Goal: Transaction & Acquisition: Purchase product/service

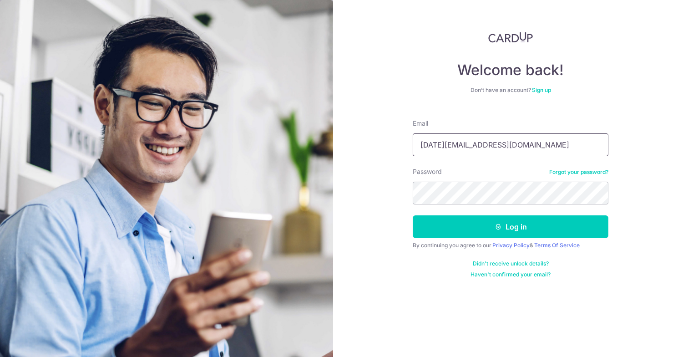
type input "[DATE][EMAIL_ADDRESS][DOMAIN_NAME]"
click at [413, 215] on button "Log in" at bounding box center [511, 226] width 196 height 23
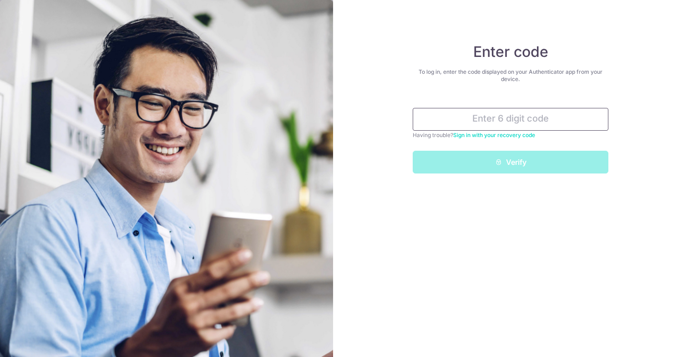
click at [500, 108] on input "text" at bounding box center [511, 119] width 196 height 23
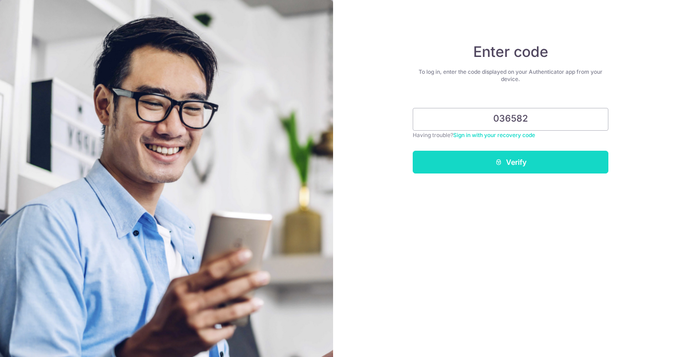
type input "036582"
click at [502, 166] on button "Verify" at bounding box center [511, 162] width 196 height 23
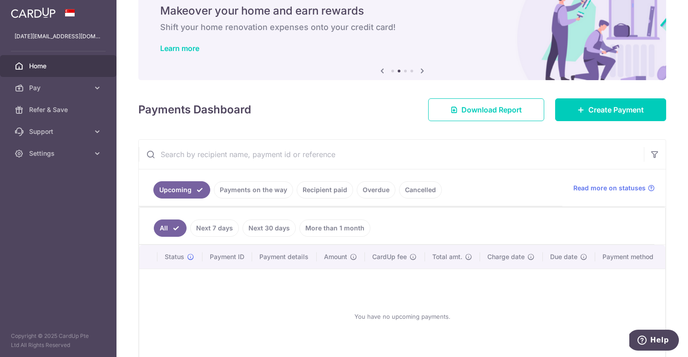
scroll to position [49, 0]
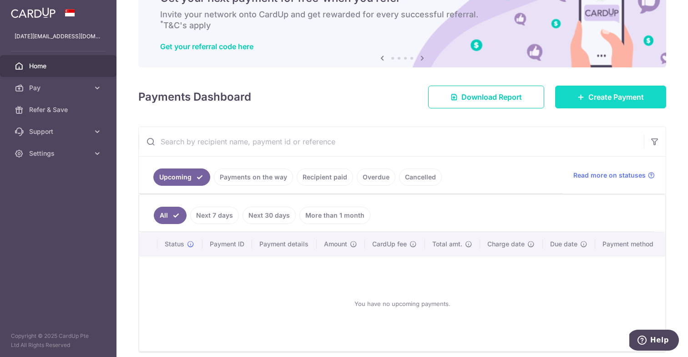
click at [593, 93] on span "Create Payment" at bounding box center [617, 96] width 56 height 11
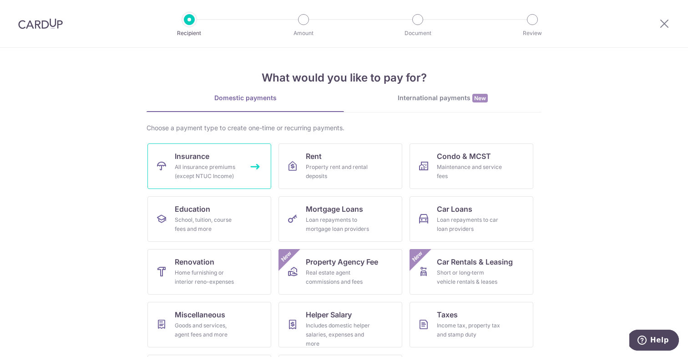
click at [211, 165] on div "All insurance premiums (except NTUC Income)" at bounding box center [208, 172] width 66 height 18
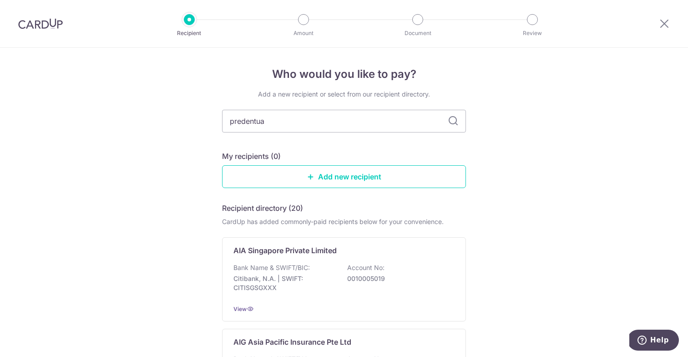
type input "predentual"
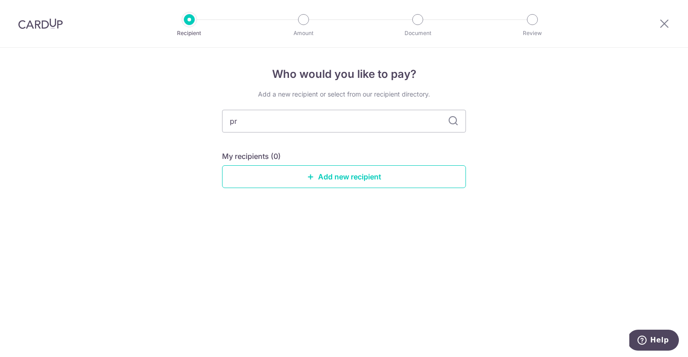
type input "p"
type input "pru"
click at [455, 119] on icon at bounding box center [453, 121] width 11 height 11
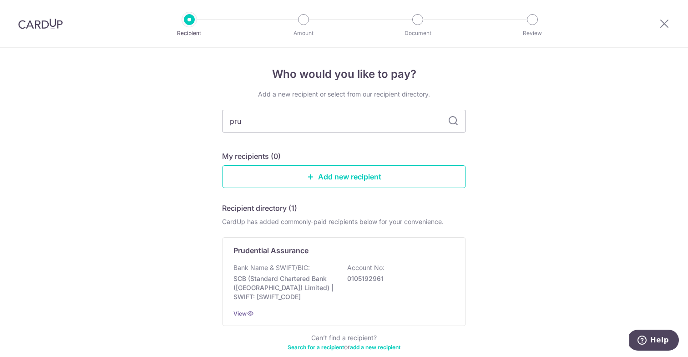
scroll to position [48, 0]
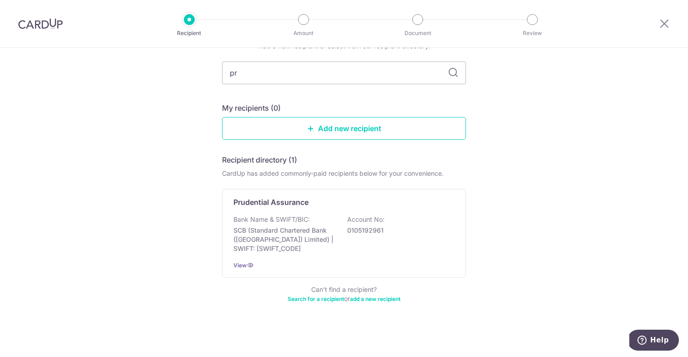
type input "p"
click at [455, 68] on icon at bounding box center [453, 72] width 11 height 11
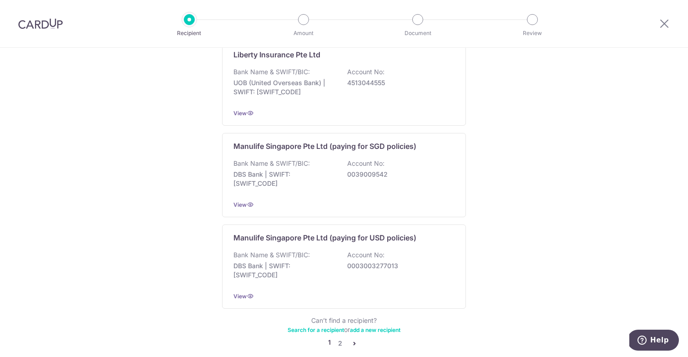
scroll to position [886, 0]
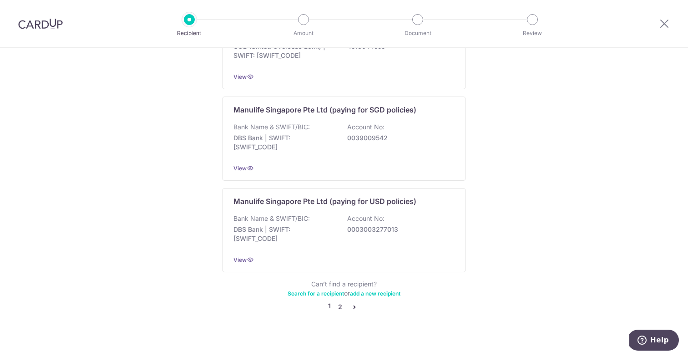
click at [343, 301] on link "2" at bounding box center [340, 306] width 11 height 11
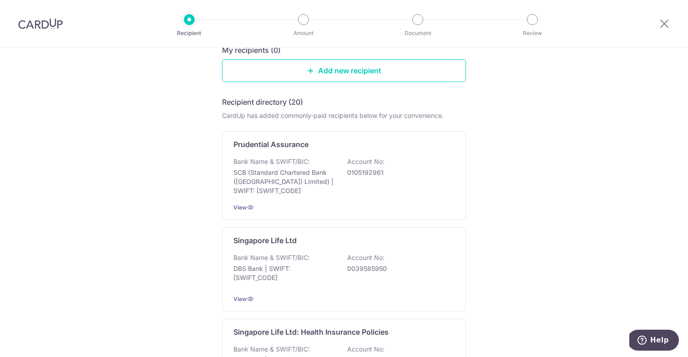
scroll to position [102, 0]
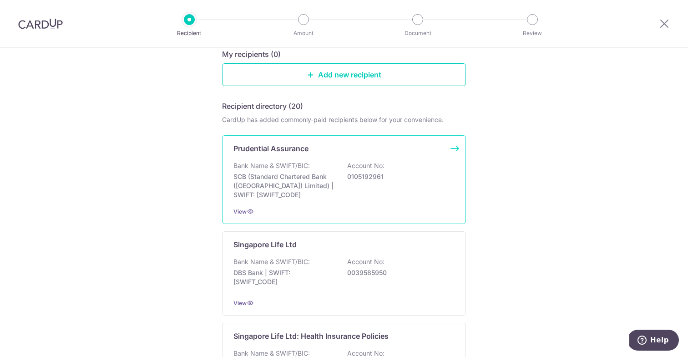
click at [452, 146] on div "Prudential Assurance Bank Name & SWIFT/BIC: SCB (Standard Chartered Bank (Singa…" at bounding box center [344, 179] width 244 height 89
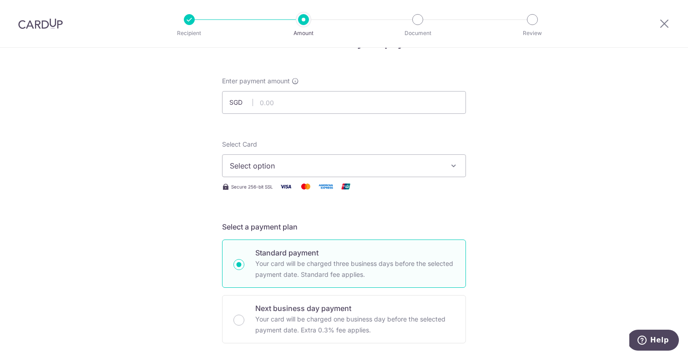
scroll to position [32, 0]
click at [316, 104] on input "text" at bounding box center [344, 102] width 244 height 23
paste input "79157604"
type input "79157604"
type input "927.20"
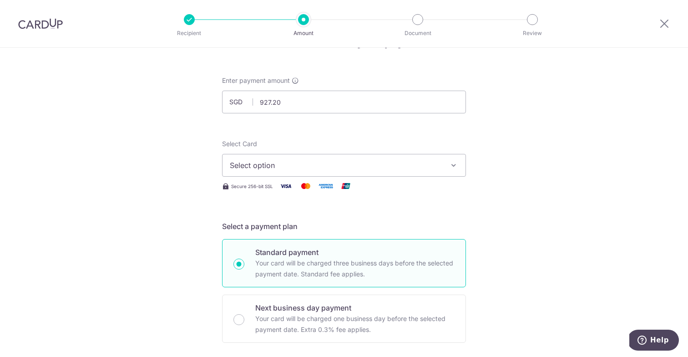
click at [312, 168] on span "Select option" at bounding box center [336, 165] width 212 height 11
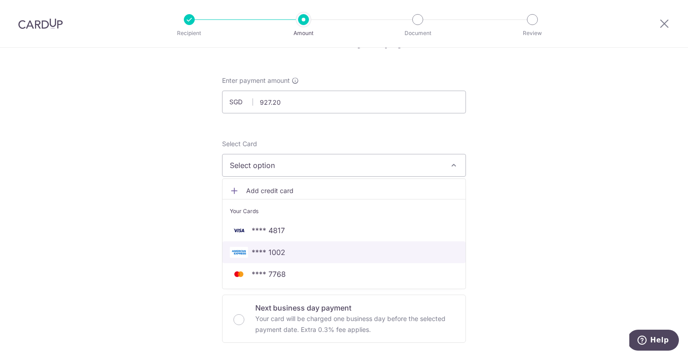
click at [274, 252] on span "**** 1002" at bounding box center [269, 252] width 34 height 11
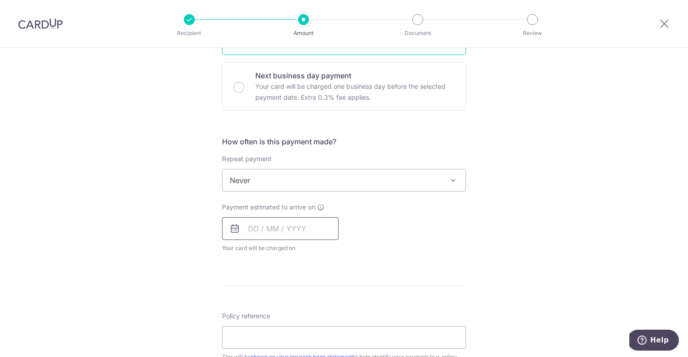
scroll to position [289, 0]
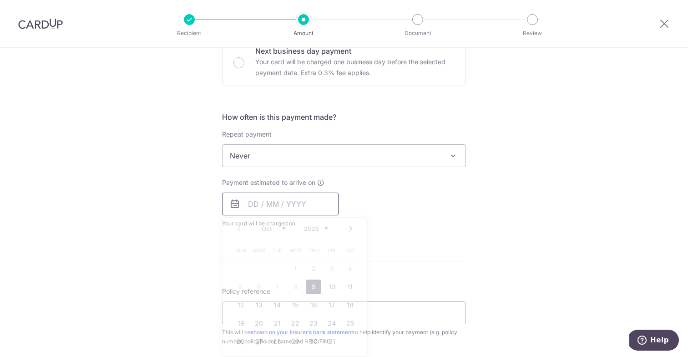
click at [263, 197] on input "text" at bounding box center [280, 204] width 117 height 23
click at [315, 285] on link "9" at bounding box center [313, 287] width 15 height 15
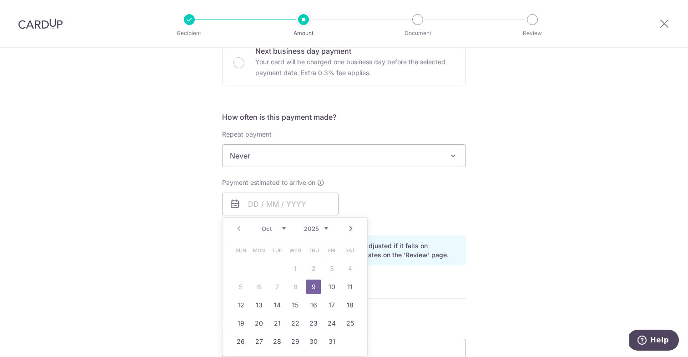
type input "[DATE]"
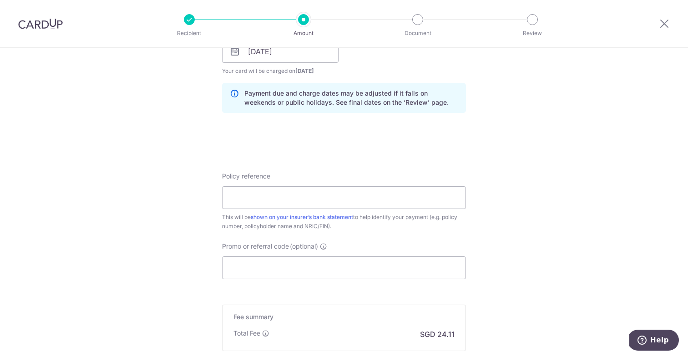
scroll to position [446, 0]
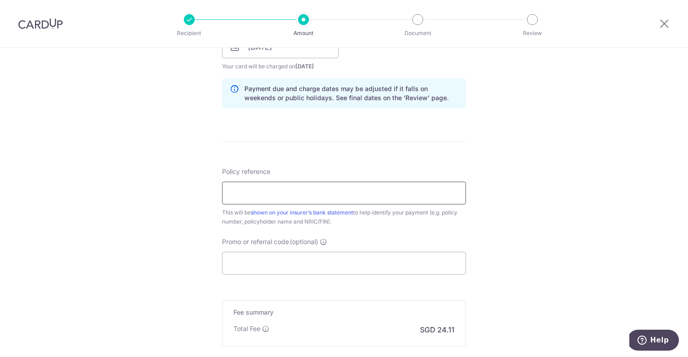
click at [391, 198] on input "Policy reference" at bounding box center [344, 193] width 244 height 23
paste input "79157604"
type input "79157604"
click at [332, 259] on input "Promo or referral code (optional)" at bounding box center [344, 263] width 244 height 23
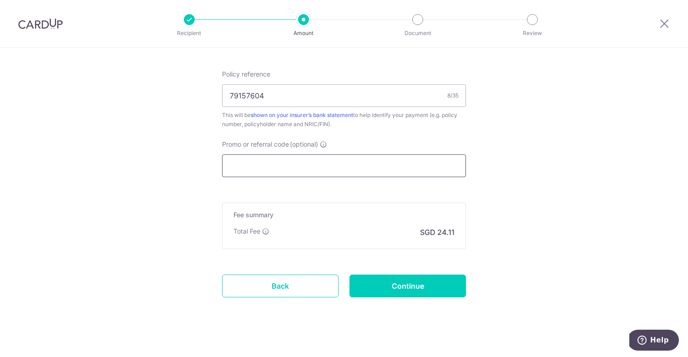
scroll to position [541, 0]
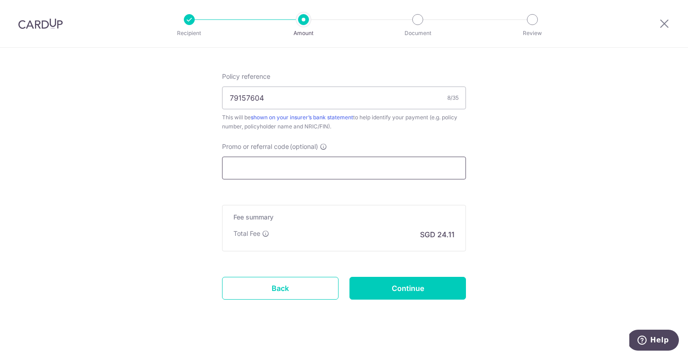
paste input "OFF225"
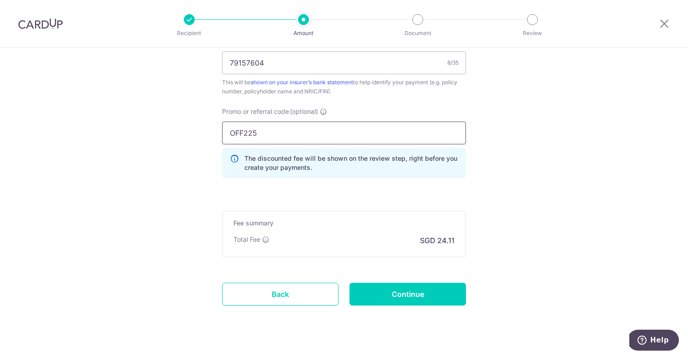
scroll to position [593, 0]
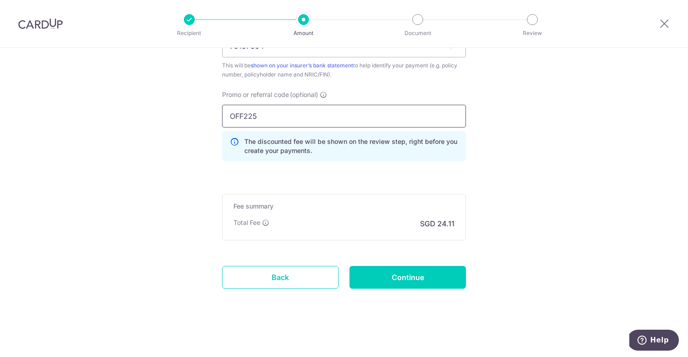
type input "OFF225"
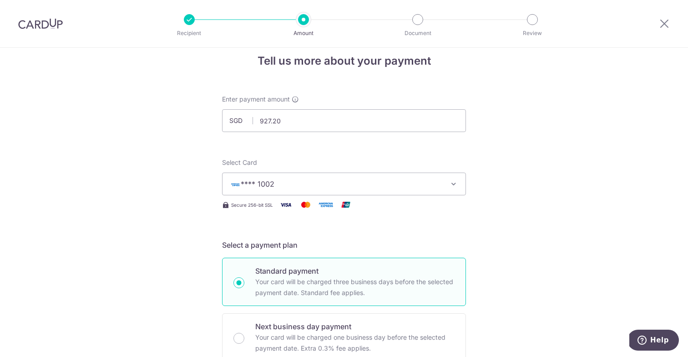
scroll to position [0, 0]
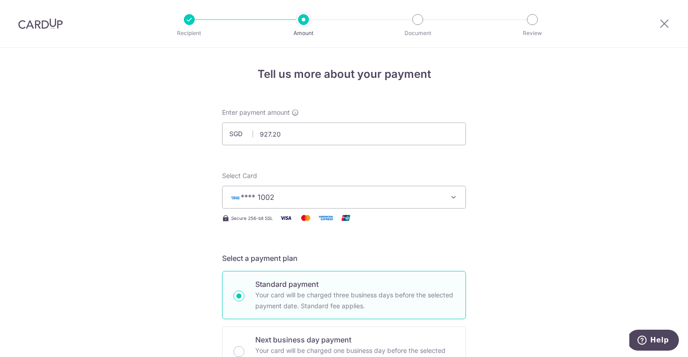
click at [307, 213] on img at bounding box center [306, 217] width 18 height 11
click at [306, 195] on span "**** 1002" at bounding box center [336, 197] width 212 height 11
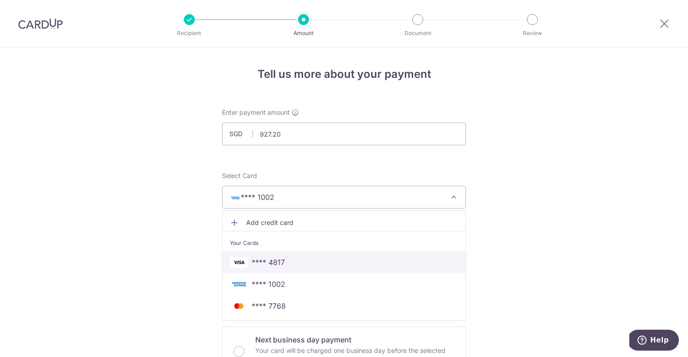
click at [272, 264] on span "**** 4817" at bounding box center [268, 262] width 33 height 11
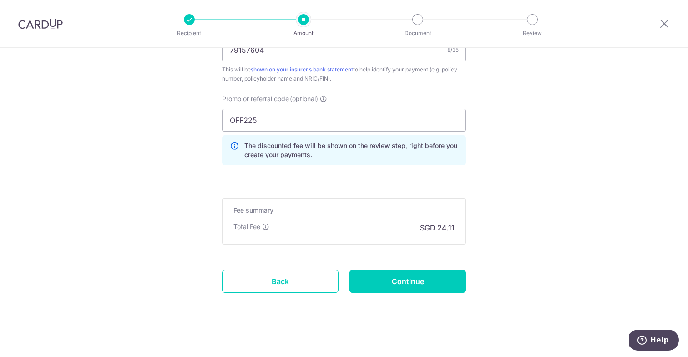
scroll to position [590, 0]
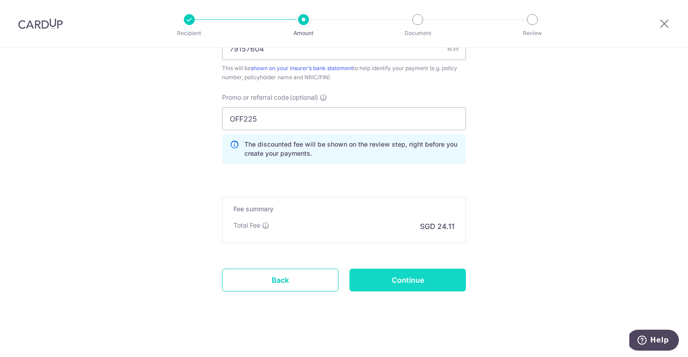
click at [399, 277] on input "Continue" at bounding box center [408, 280] width 117 height 23
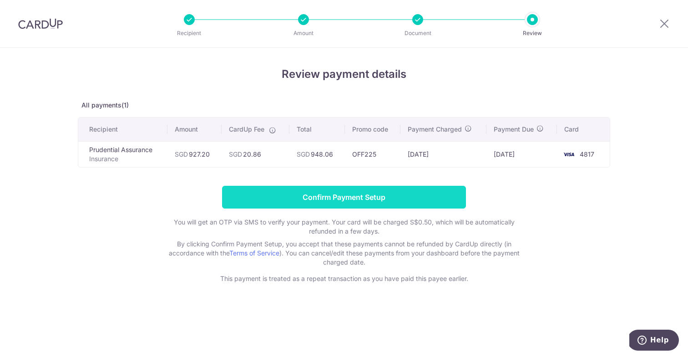
click at [326, 198] on input "Confirm Payment Setup" at bounding box center [344, 197] width 244 height 23
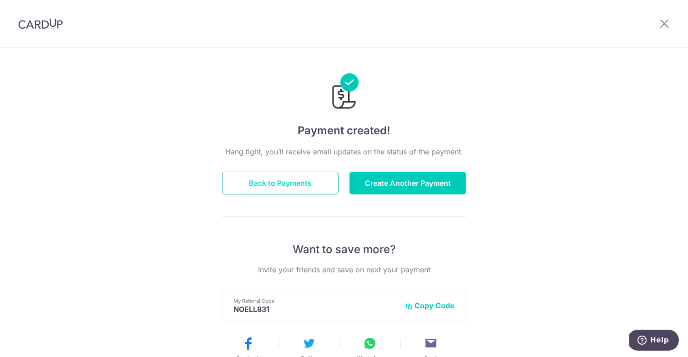
click at [302, 181] on button "Back to Payments" at bounding box center [280, 183] width 117 height 23
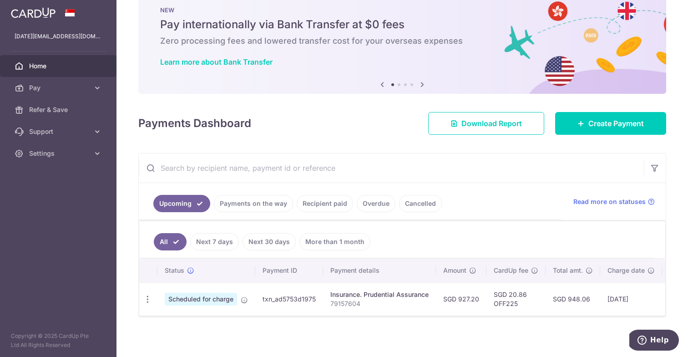
scroll to position [26, 0]
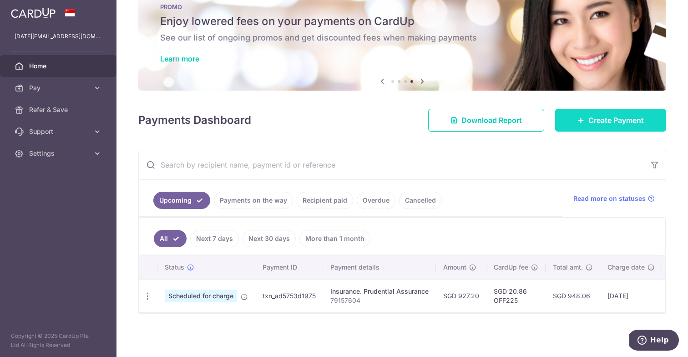
click at [587, 117] on link "Create Payment" at bounding box center [610, 120] width 111 height 23
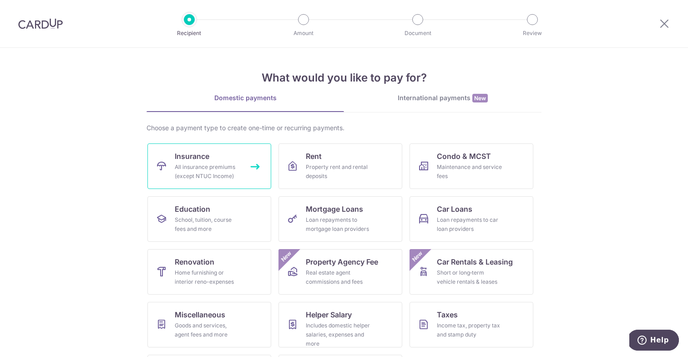
click at [200, 169] on div "All insurance premiums (except NTUC Income)" at bounding box center [208, 172] width 66 height 18
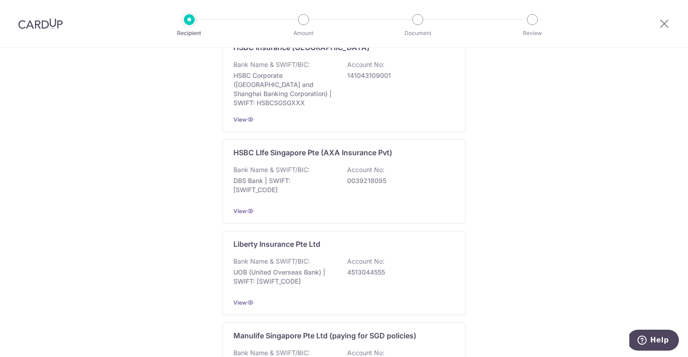
scroll to position [886, 0]
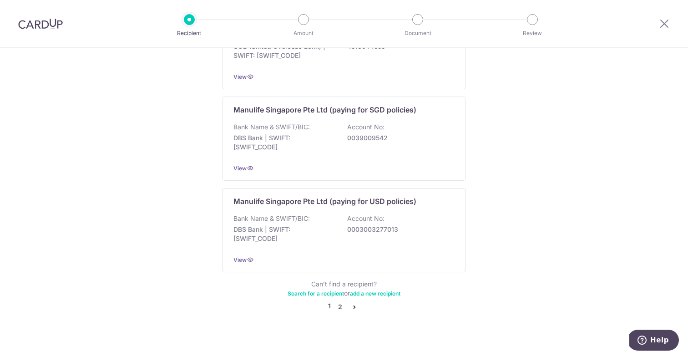
click at [339, 301] on link "2" at bounding box center [340, 306] width 11 height 11
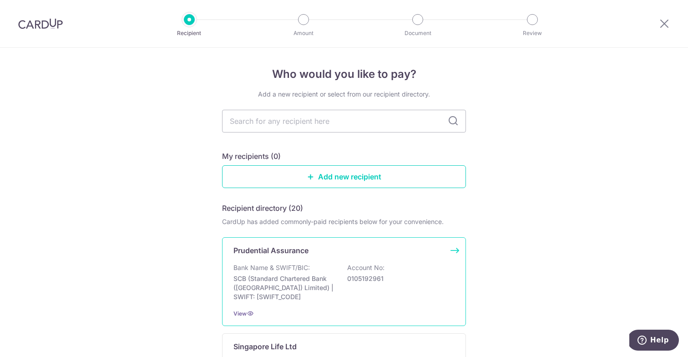
click at [300, 266] on p "Bank Name & SWIFT/BIC:" at bounding box center [272, 267] width 76 height 9
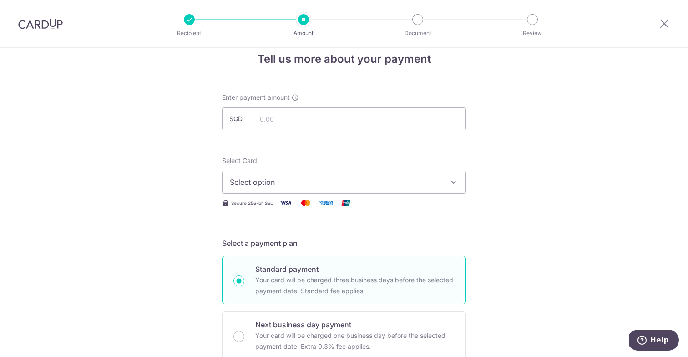
scroll to position [20, 0]
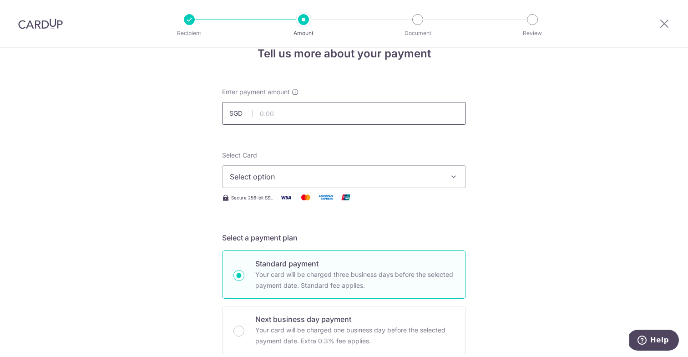
click at [299, 119] on input "text" at bounding box center [344, 113] width 244 height 23
type input "293.00"
click at [312, 151] on div "Select Card Select option Add credit card Your Cards **** 4817 **** 1002 **** 7…" at bounding box center [344, 169] width 244 height 37
click at [306, 170] on button "Select option" at bounding box center [344, 176] width 244 height 23
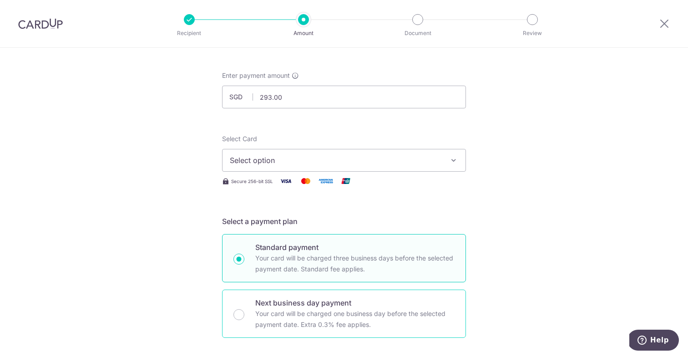
scroll to position [0, 0]
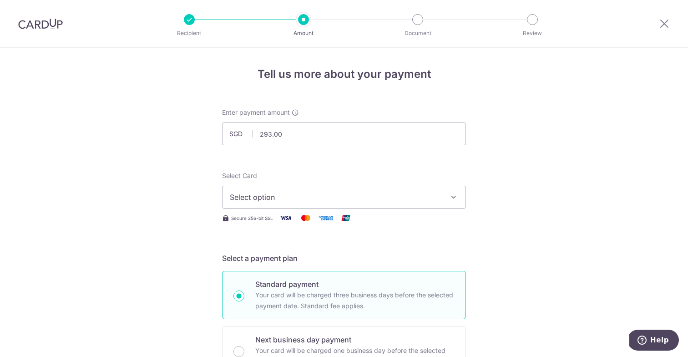
click at [287, 193] on span "Select option" at bounding box center [336, 197] width 212 height 11
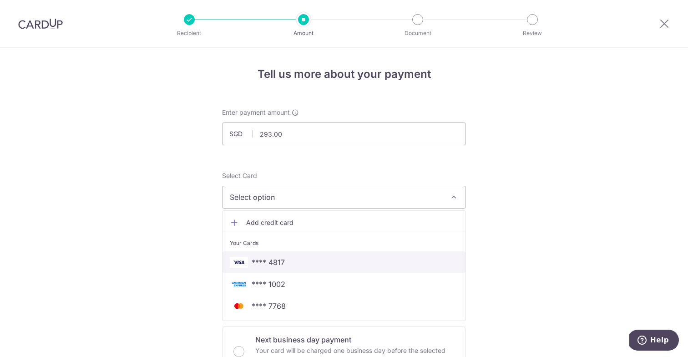
click at [265, 259] on span "**** 4817" at bounding box center [268, 262] width 33 height 11
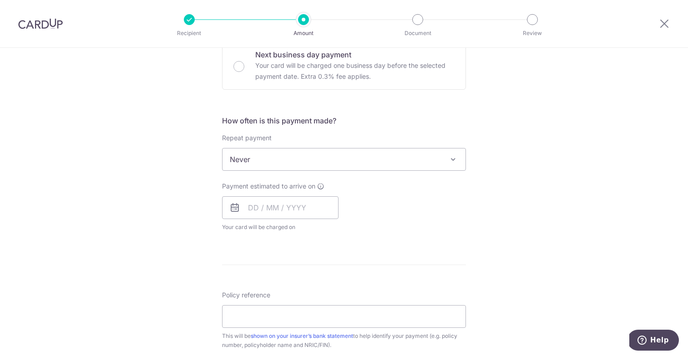
scroll to position [298, 0]
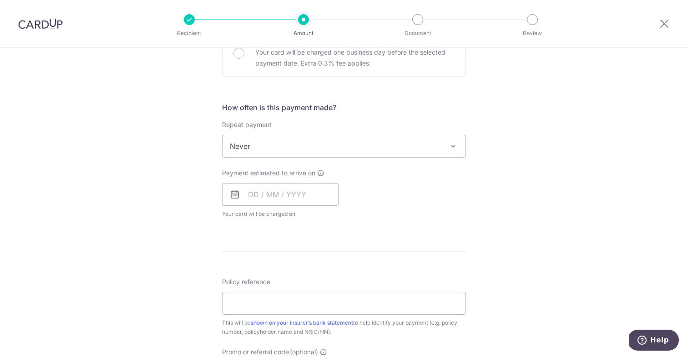
click at [303, 140] on span "Never" at bounding box center [344, 146] width 243 height 22
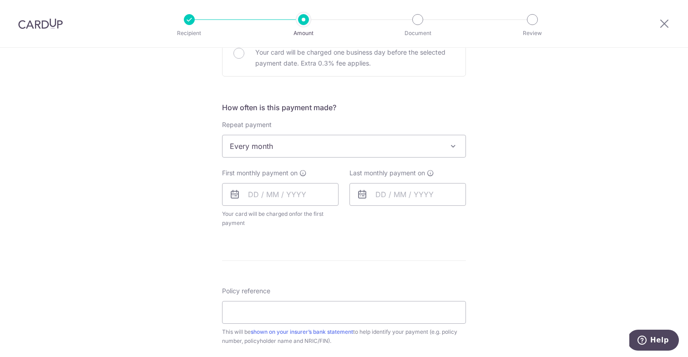
select select "3"
click at [268, 193] on input "text" at bounding box center [280, 194] width 117 height 23
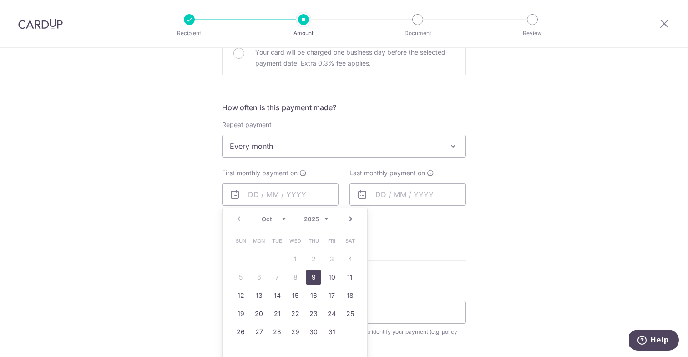
click at [315, 274] on link "9" at bounding box center [313, 277] width 15 height 15
type input "[DATE]"
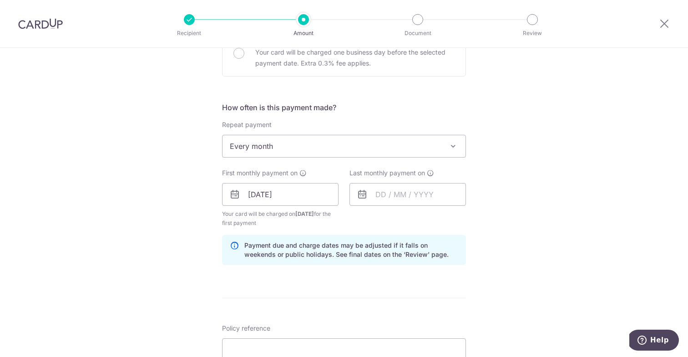
click at [510, 215] on div "Tell us more about your payment Enter payment amount SGD 293.00 293.00 Select C…" at bounding box center [344, 185] width 688 height 870
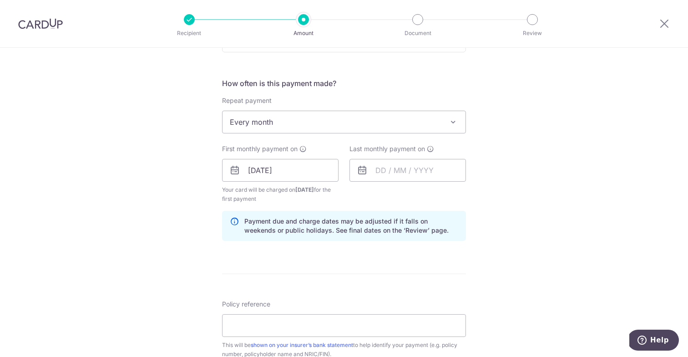
scroll to position [353, 0]
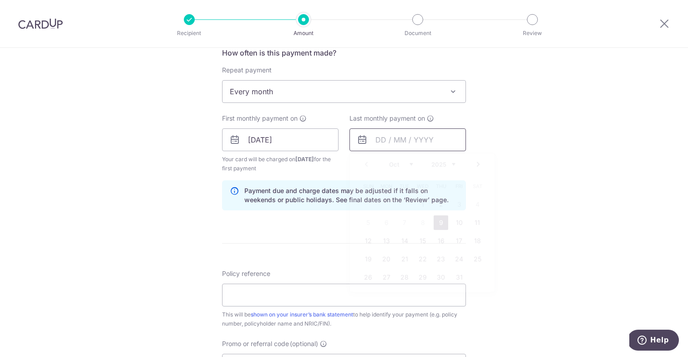
click at [427, 142] on input "text" at bounding box center [408, 139] width 117 height 23
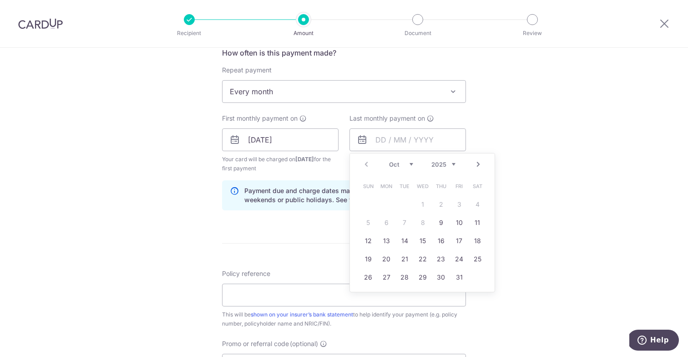
click at [478, 166] on link "Next" at bounding box center [478, 164] width 11 height 11
click at [461, 219] on link "9" at bounding box center [459, 222] width 15 height 15
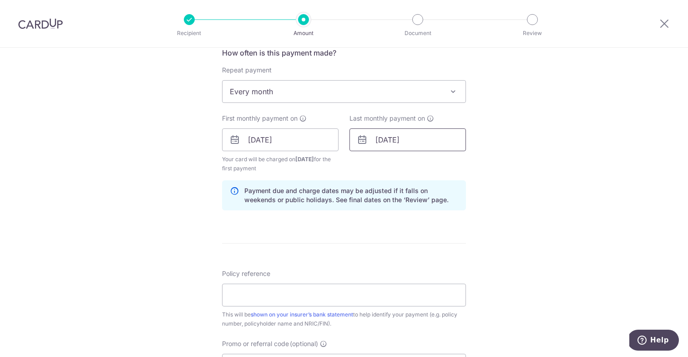
click at [457, 143] on input "09/01/2026" at bounding box center [408, 139] width 117 height 23
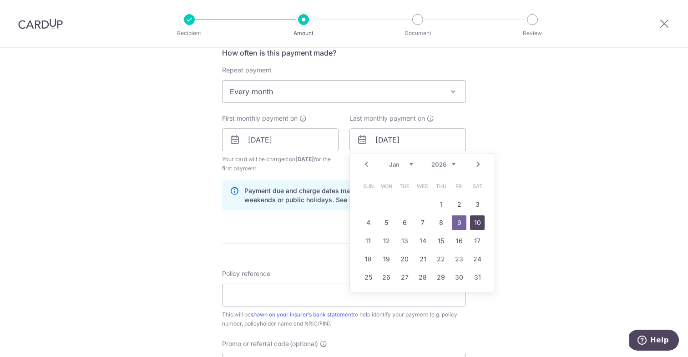
click at [473, 221] on link "10" at bounding box center [477, 222] width 15 height 15
type input "10/01/2026"
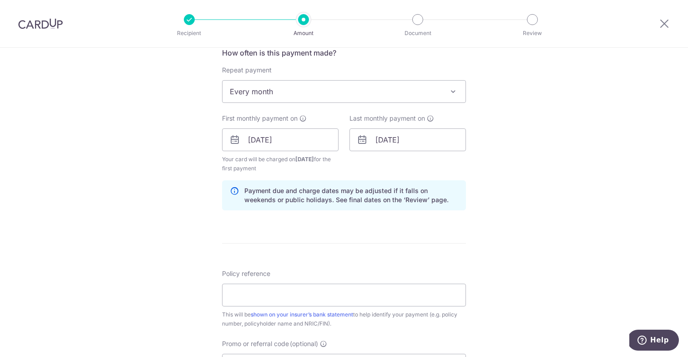
click at [519, 160] on div "Tell us more about your payment Enter payment amount SGD 293.00 293.00 Select C…" at bounding box center [344, 130] width 688 height 870
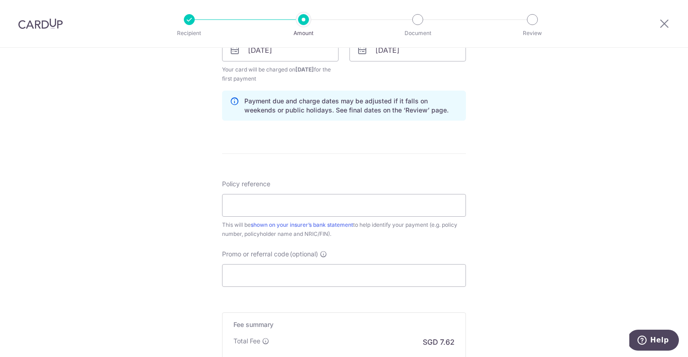
scroll to position [424, 0]
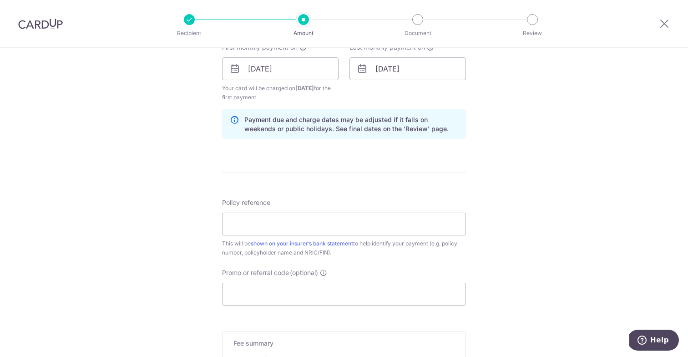
click at [347, 235] on div "Policy reference This will be shown on your insurer’s bank statement to help id…" at bounding box center [344, 227] width 244 height 59
click at [304, 219] on input "Policy reference" at bounding box center [344, 224] width 244 height 23
paste input "64948669"
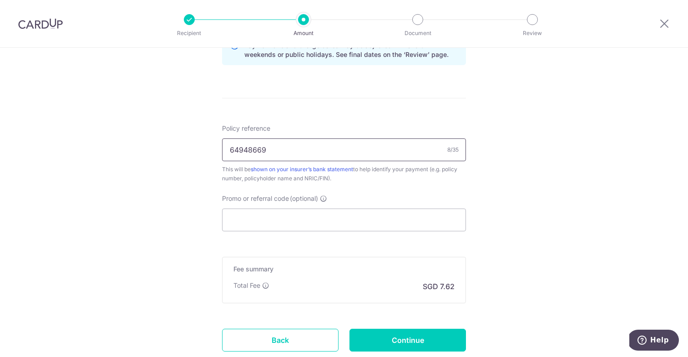
scroll to position [501, 0]
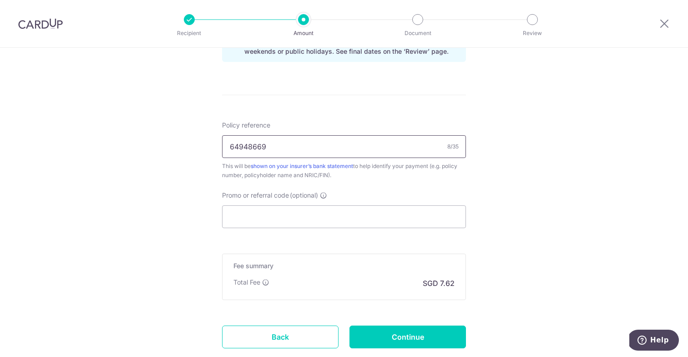
type input "64948669"
click at [279, 224] on input "Promo or referral code (optional)" at bounding box center [344, 216] width 244 height 23
paste input "REC185"
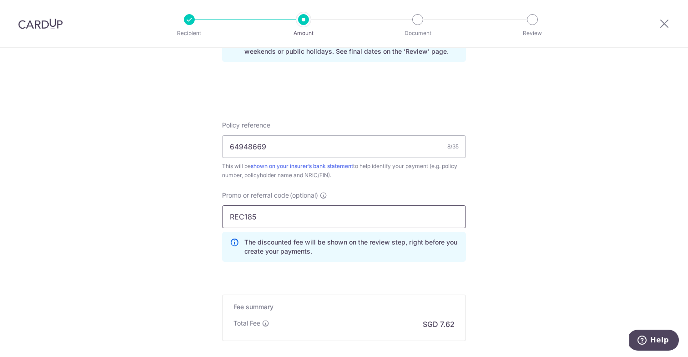
type input "REC185"
click at [471, 255] on div "Promo or referral code (optional) REC185 The discounted fee will be shown on th…" at bounding box center [344, 230] width 255 height 78
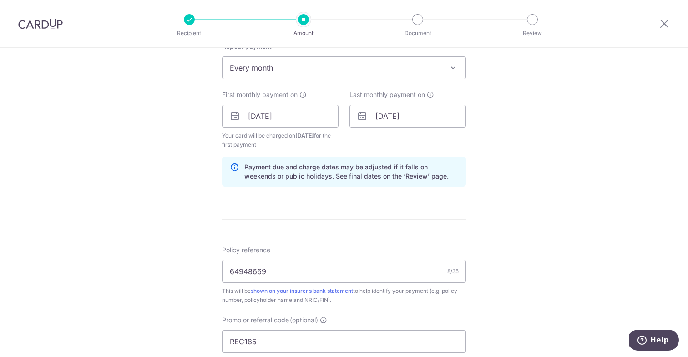
scroll to position [602, 0]
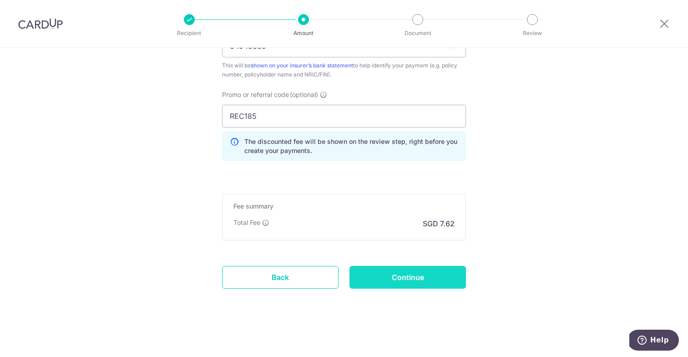
click at [397, 281] on input "Continue" at bounding box center [408, 277] width 117 height 23
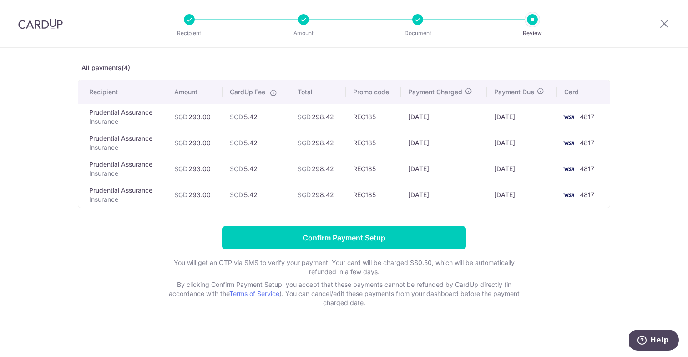
scroll to position [41, 0]
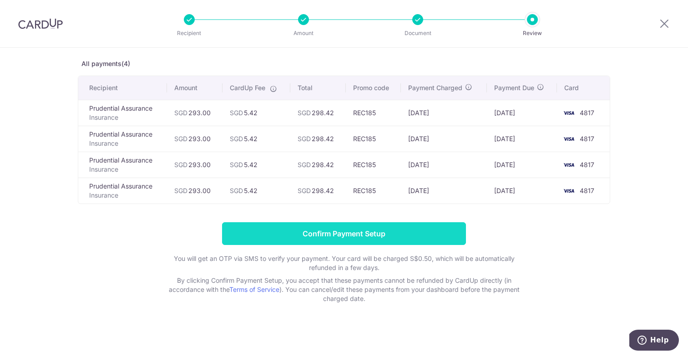
click at [354, 231] on input "Confirm Payment Setup" at bounding box center [344, 233] width 244 height 23
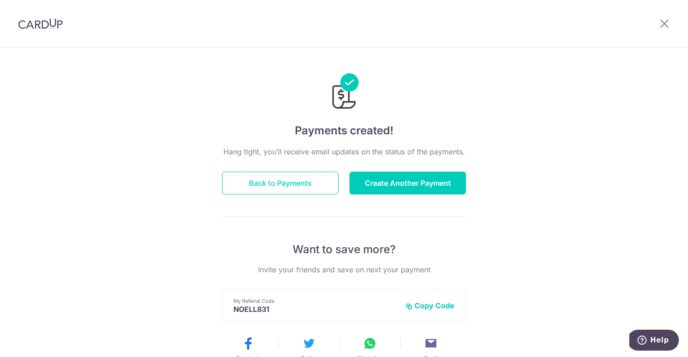
click at [314, 185] on button "Back to Payments" at bounding box center [280, 183] width 117 height 23
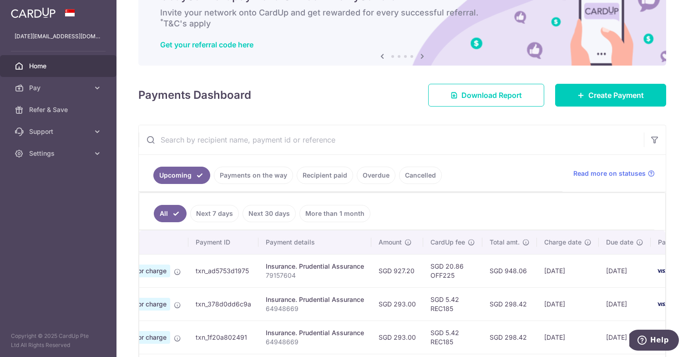
scroll to position [40, 0]
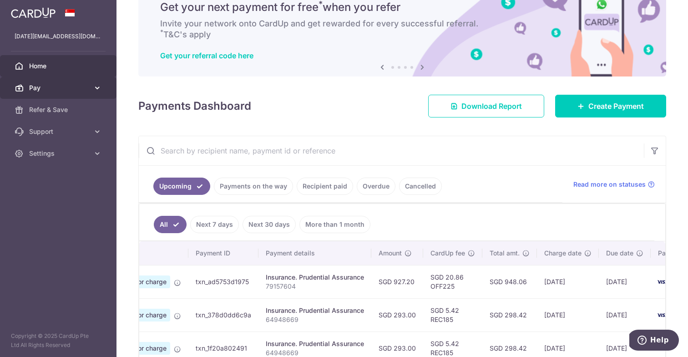
click at [85, 91] on span "Pay" at bounding box center [59, 87] width 60 height 9
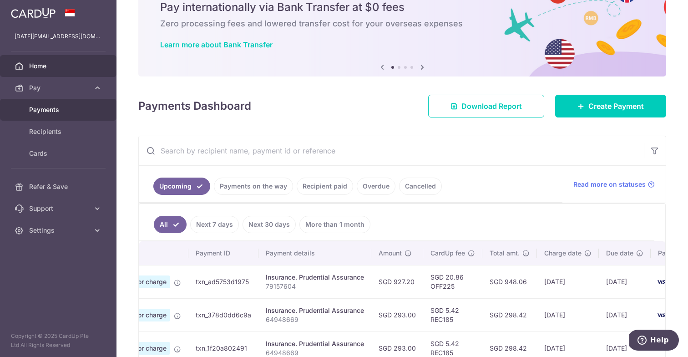
click at [65, 109] on span "Payments" at bounding box center [59, 109] width 60 height 9
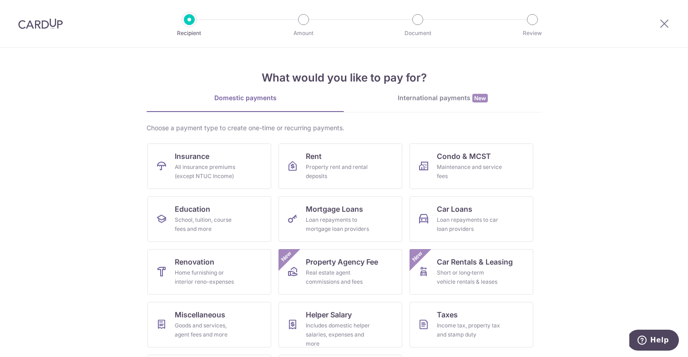
click at [53, 18] on div at bounding box center [40, 23] width 81 height 47
click at [49, 20] on img at bounding box center [40, 23] width 45 height 11
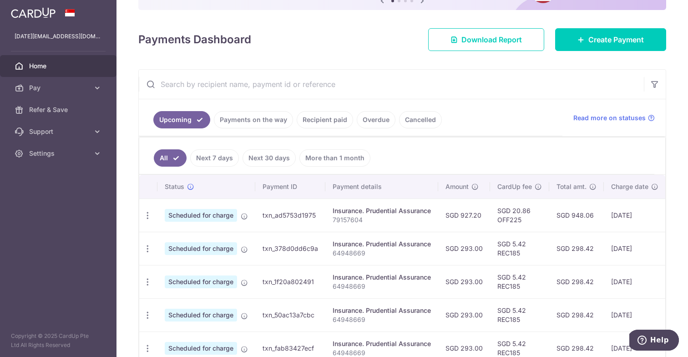
scroll to position [148, 0]
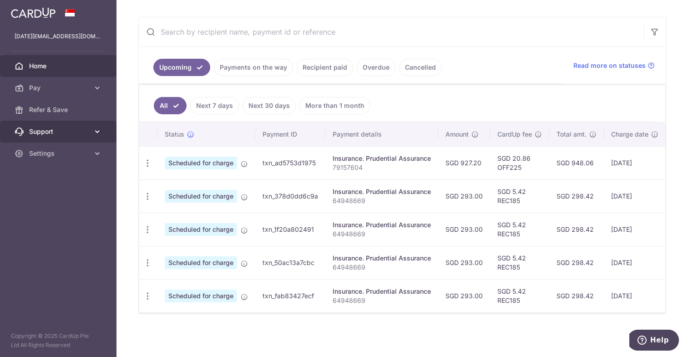
click at [59, 130] on span "Support" at bounding box center [59, 131] width 60 height 9
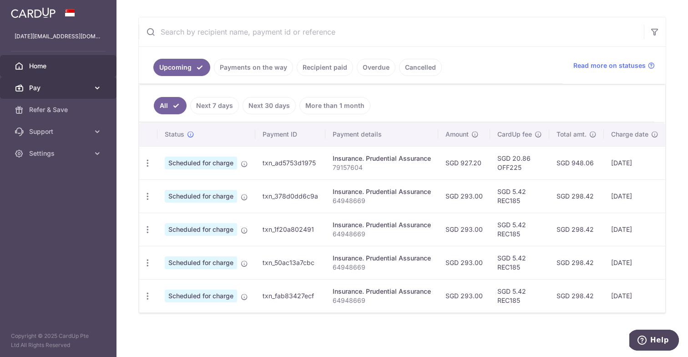
click at [65, 94] on link "Pay" at bounding box center [58, 88] width 117 height 22
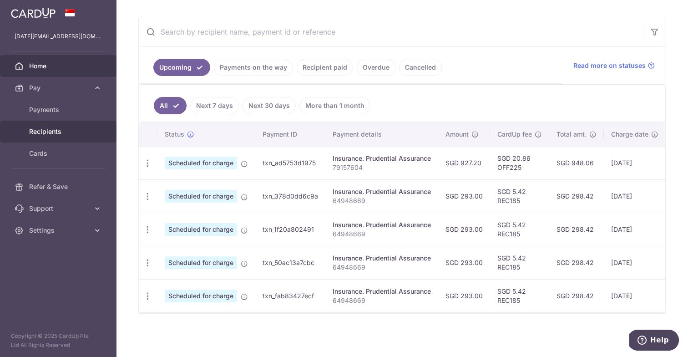
click at [47, 138] on link "Recipients" at bounding box center [58, 132] width 117 height 22
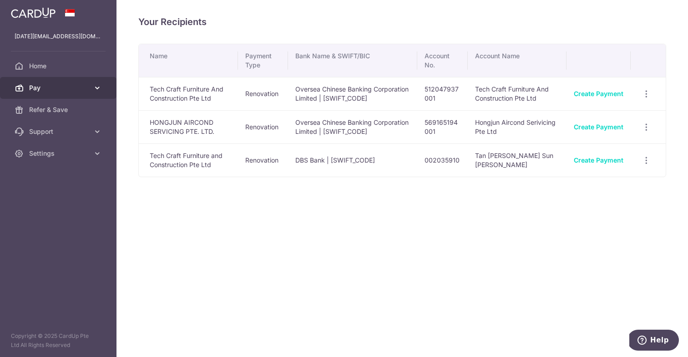
click at [42, 91] on span "Pay" at bounding box center [59, 87] width 60 height 9
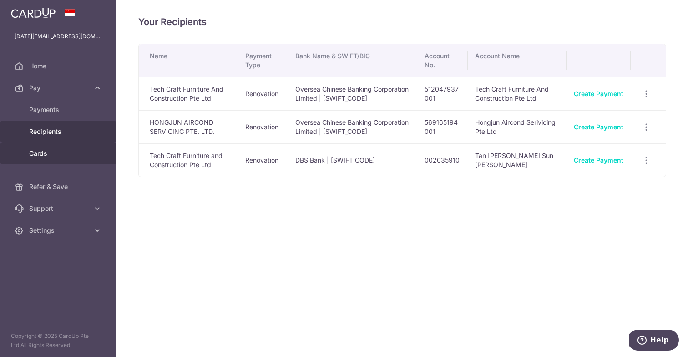
click at [40, 144] on link "Cards" at bounding box center [58, 153] width 117 height 22
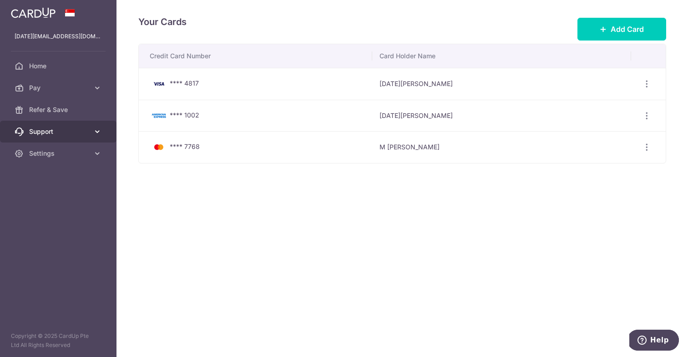
click at [54, 133] on span "Support" at bounding box center [59, 131] width 60 height 9
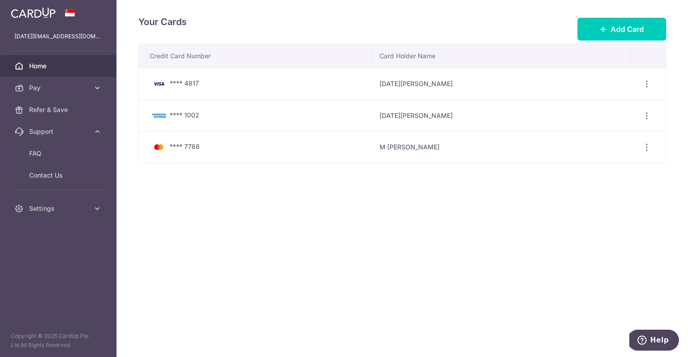
click at [53, 57] on link "Home" at bounding box center [58, 66] width 117 height 22
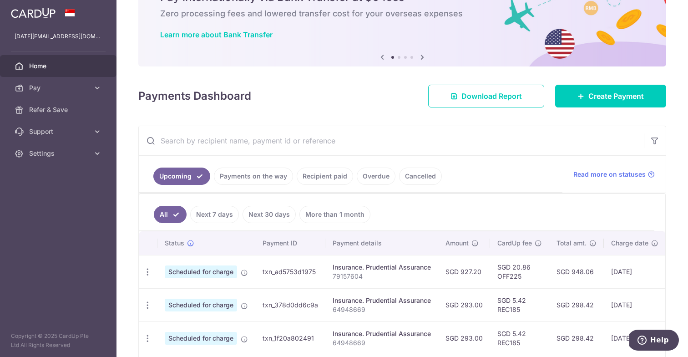
click at [256, 181] on link "Payments on the way" at bounding box center [253, 176] width 79 height 17
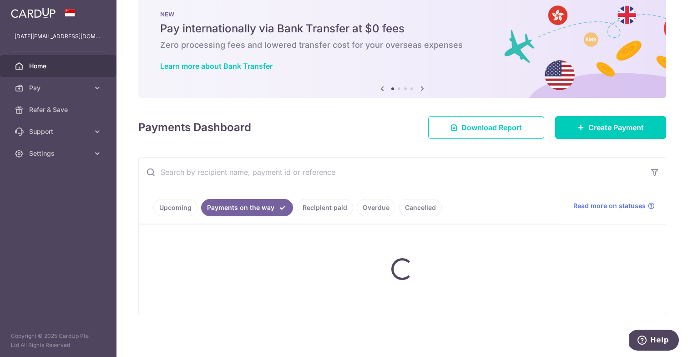
scroll to position [49, 0]
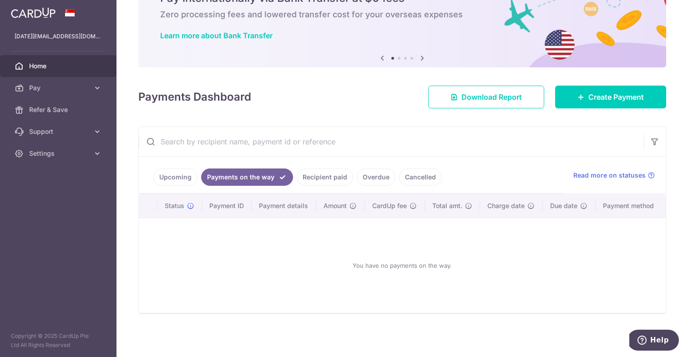
click at [334, 173] on link "Recipient paid" at bounding box center [325, 176] width 56 height 17
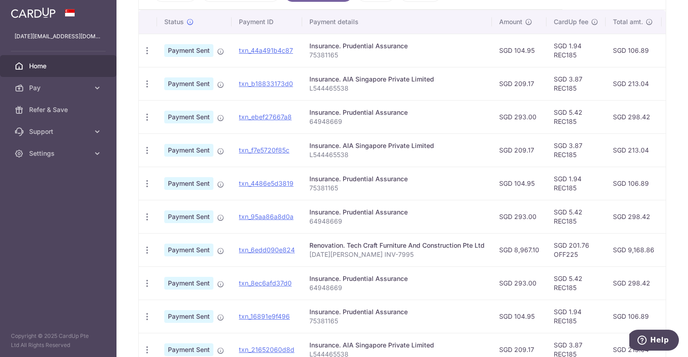
scroll to position [218, 0]
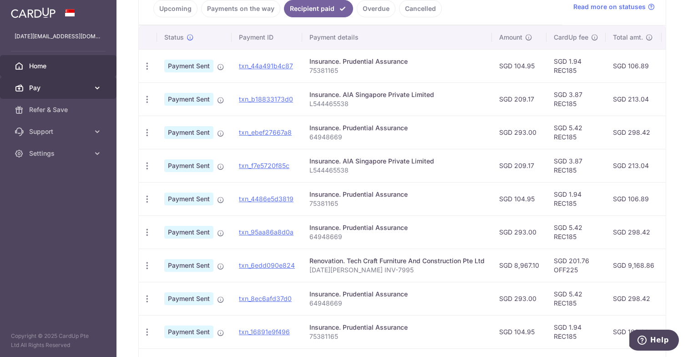
click at [72, 87] on span "Pay" at bounding box center [59, 87] width 60 height 9
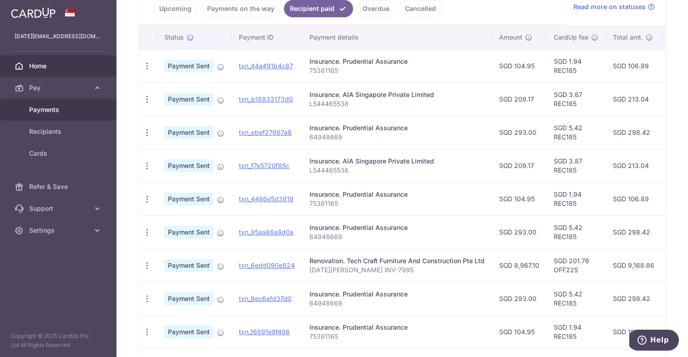
click at [53, 113] on span "Payments" at bounding box center [59, 109] width 60 height 9
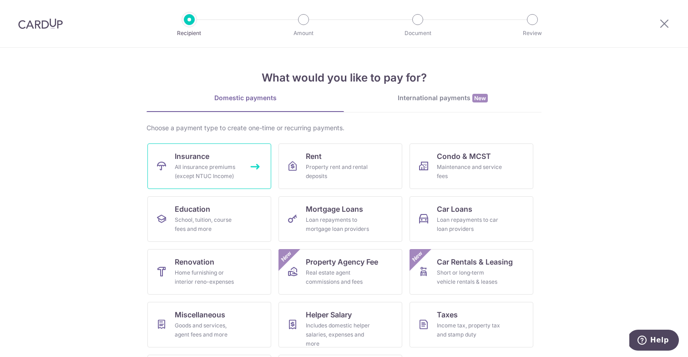
click at [238, 160] on link "Insurance All insurance premiums (except NTUC Income)" at bounding box center [209, 166] width 124 height 46
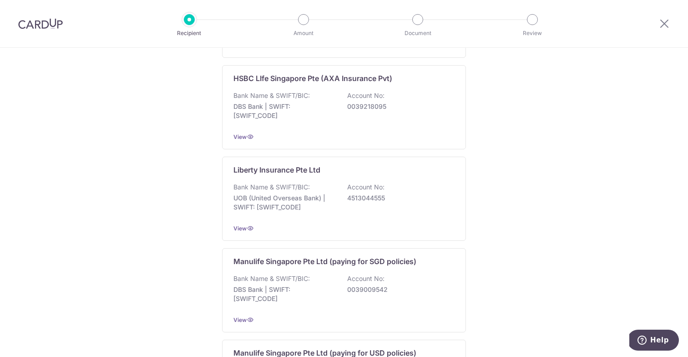
scroll to position [886, 0]
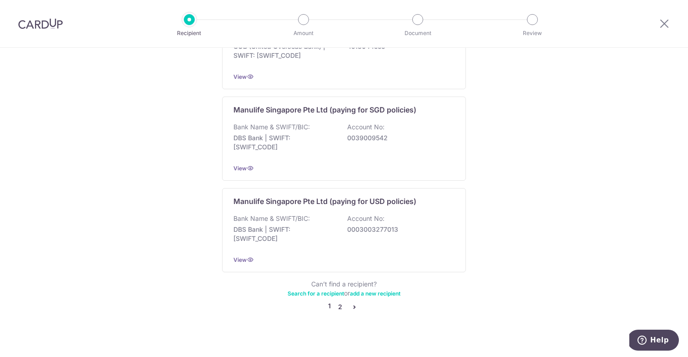
click at [340, 301] on link "2" at bounding box center [340, 306] width 11 height 11
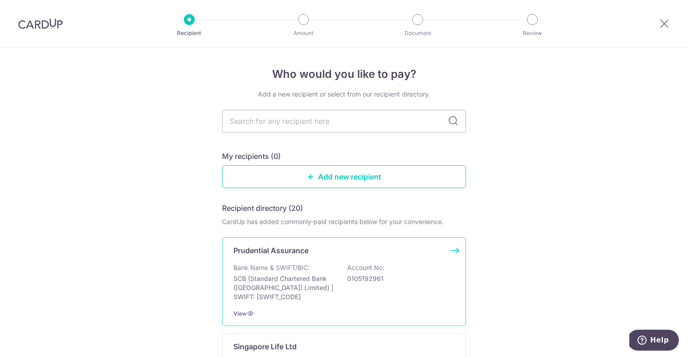
click at [290, 269] on p "Bank Name & SWIFT/BIC:" at bounding box center [272, 267] width 76 height 9
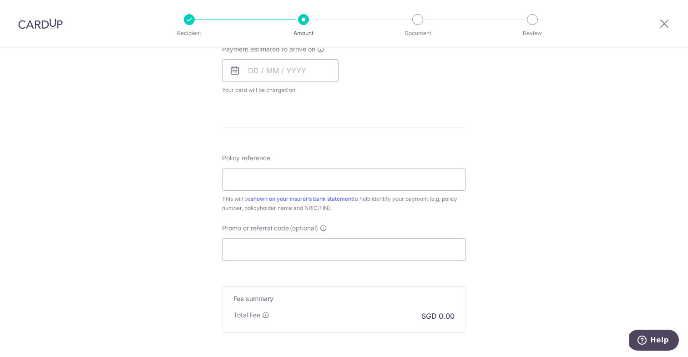
scroll to position [428, 0]
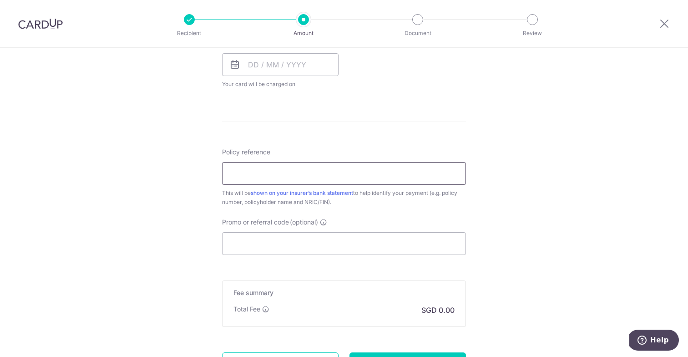
click at [278, 163] on input "Policy reference" at bounding box center [344, 173] width 244 height 23
paste input "75381165"
type input "75381165"
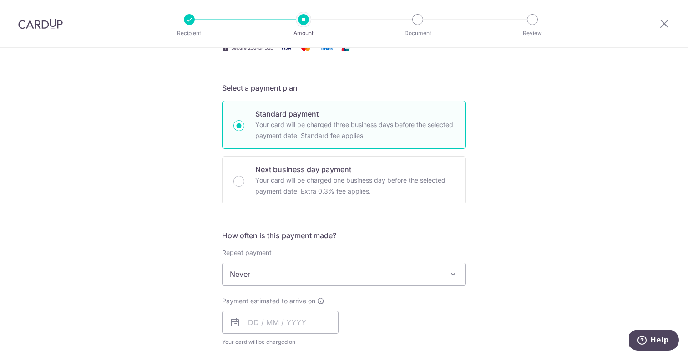
scroll to position [0, 0]
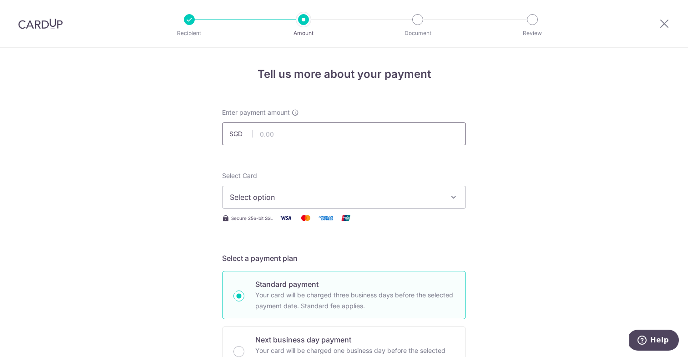
click at [280, 140] on input "text" at bounding box center [344, 133] width 244 height 23
type input "104.95"
click at [263, 203] on button "Select option" at bounding box center [344, 197] width 244 height 23
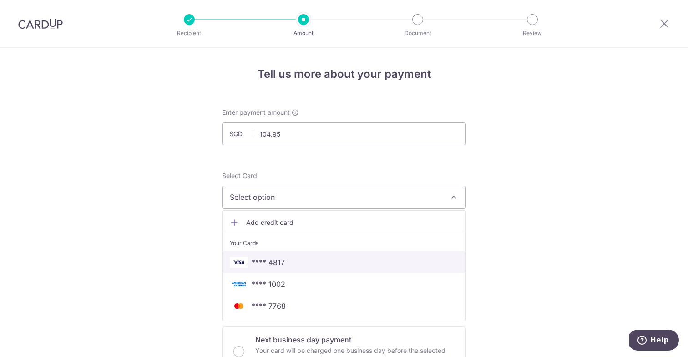
click at [269, 264] on span "**** 4817" at bounding box center [268, 262] width 33 height 11
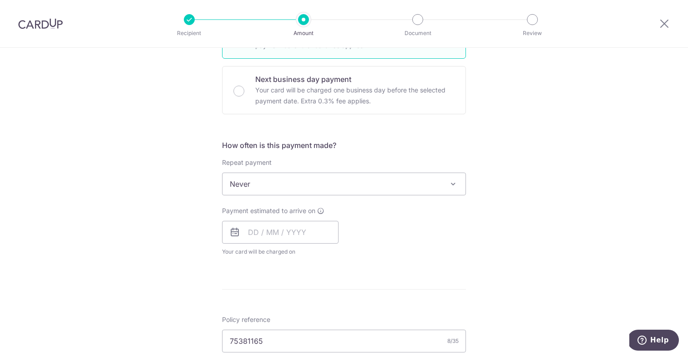
scroll to position [269, 0]
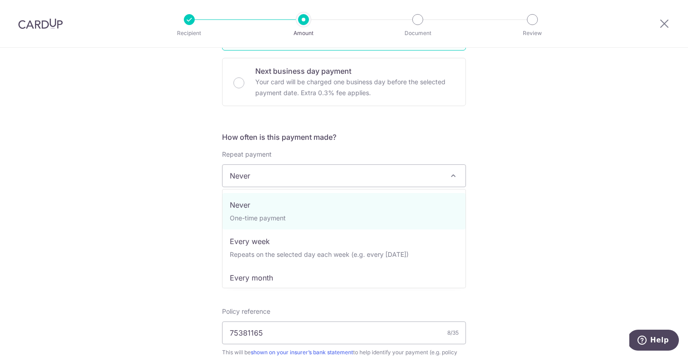
click at [289, 172] on span "Never" at bounding box center [344, 176] width 243 height 22
select select "3"
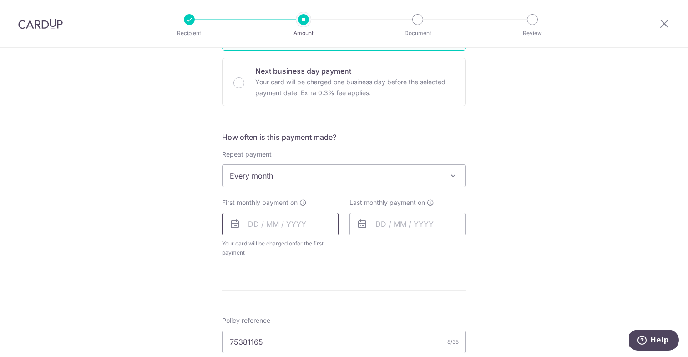
click at [274, 223] on input "text" at bounding box center [280, 224] width 117 height 23
click at [316, 307] on link "9" at bounding box center [313, 307] width 15 height 15
type input "09/10/2025"
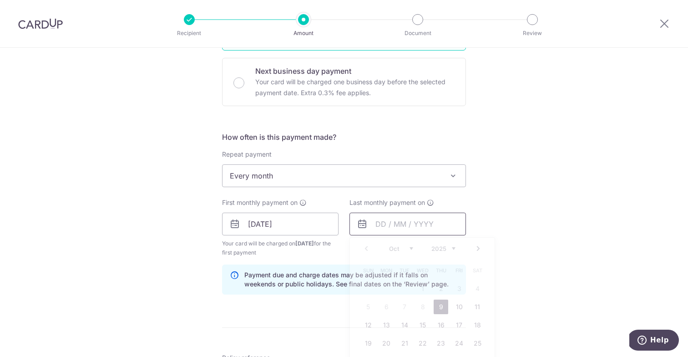
click at [393, 226] on input "text" at bounding box center [408, 224] width 117 height 23
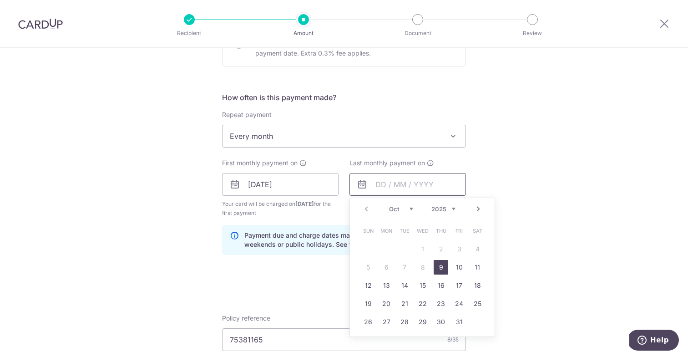
scroll to position [310, 0]
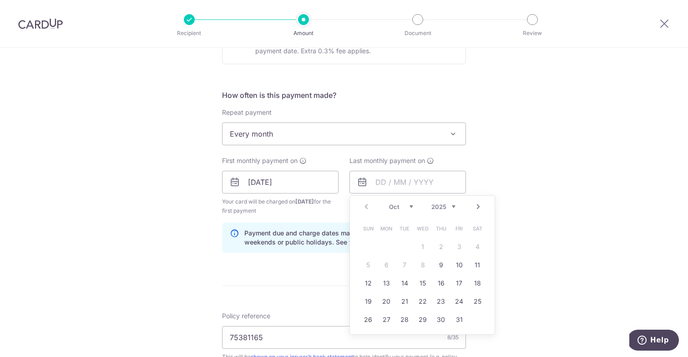
click at [478, 208] on link "Next" at bounding box center [478, 206] width 11 height 11
click at [475, 265] on link "10" at bounding box center [477, 265] width 15 height 15
type input "10/01/2026"
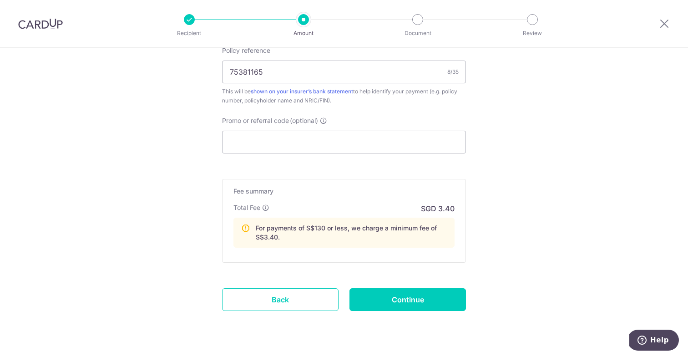
scroll to position [577, 0]
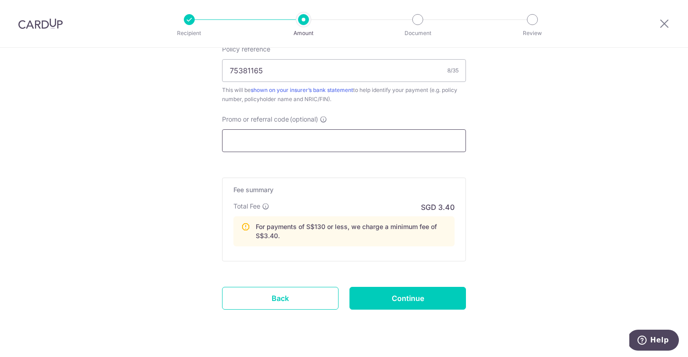
click at [309, 137] on input "Promo or referral code (optional)" at bounding box center [344, 140] width 244 height 23
paste input "REC185"
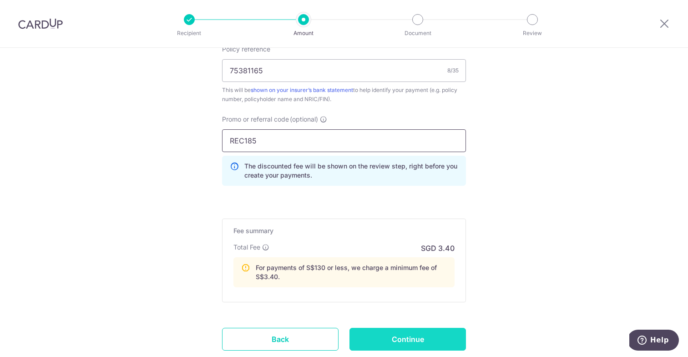
type input "REC185"
click at [388, 334] on input "Continue" at bounding box center [408, 339] width 117 height 23
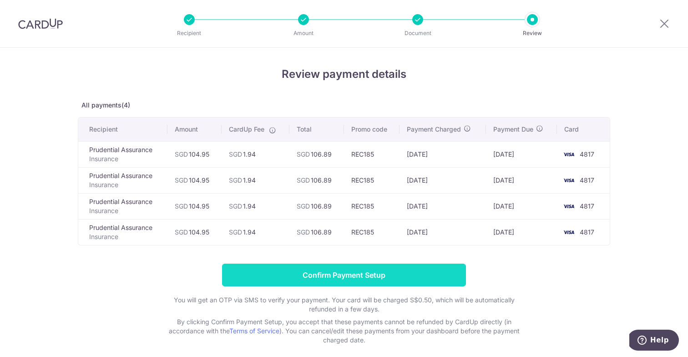
click at [348, 271] on input "Confirm Payment Setup" at bounding box center [344, 275] width 244 height 23
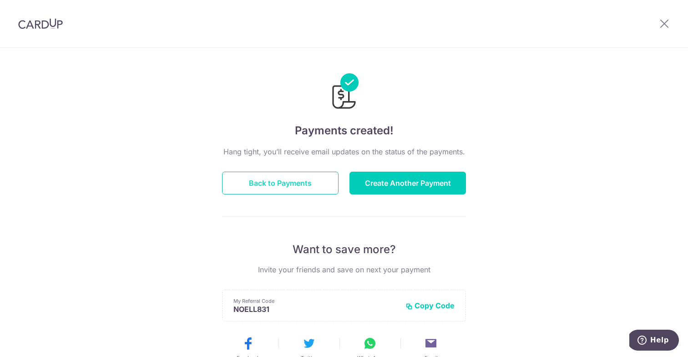
click at [284, 183] on button "Back to Payments" at bounding box center [280, 183] width 117 height 23
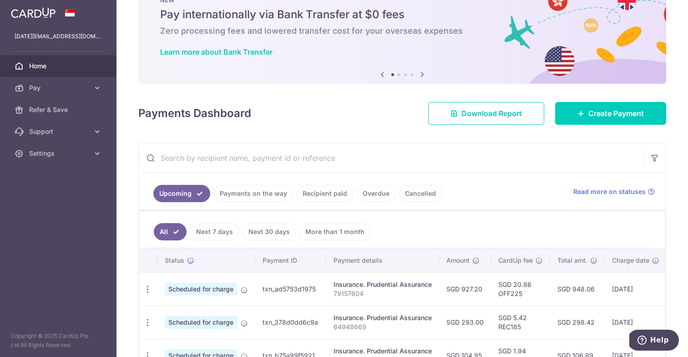
scroll to position [4, 0]
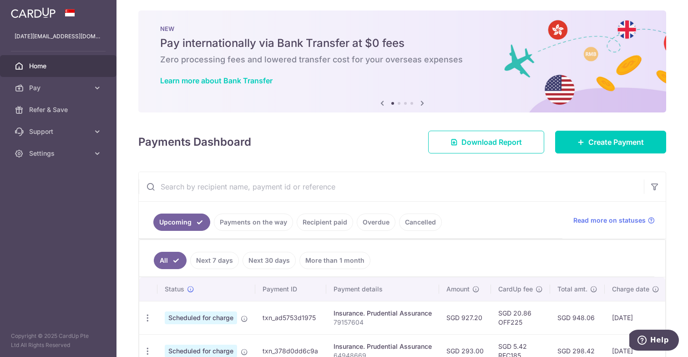
click at [318, 229] on link "Recipient paid" at bounding box center [325, 221] width 56 height 17
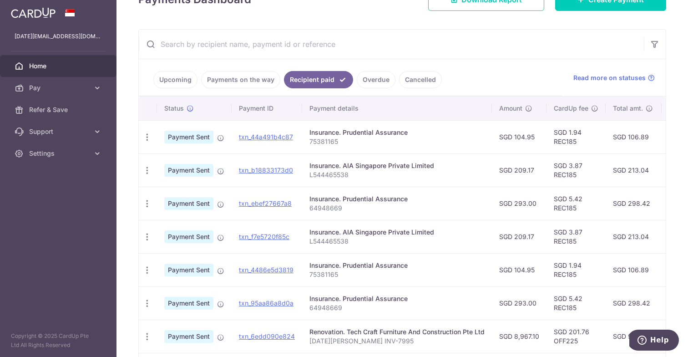
scroll to position [154, 0]
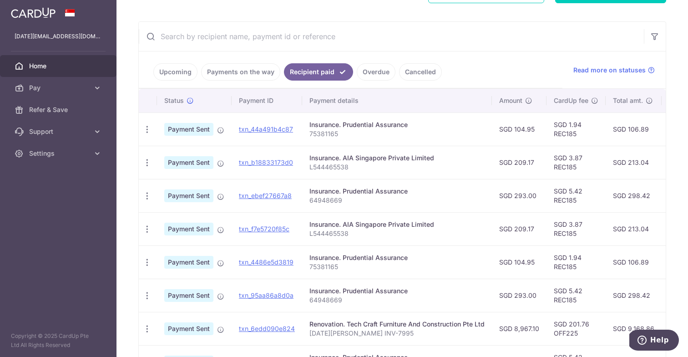
click at [405, 127] on div "Insurance. Prudential Assurance" at bounding box center [397, 124] width 175 height 9
click at [573, 130] on td "SGD 1.94 REC185" at bounding box center [576, 128] width 59 height 33
click at [147, 131] on icon "button" at bounding box center [147, 130] width 10 height 10
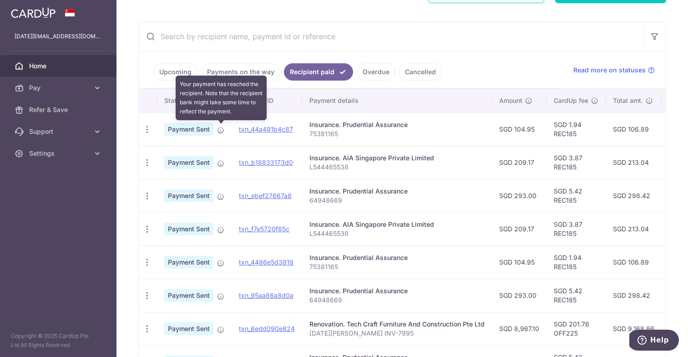
click at [219, 131] on icon at bounding box center [220, 130] width 7 height 7
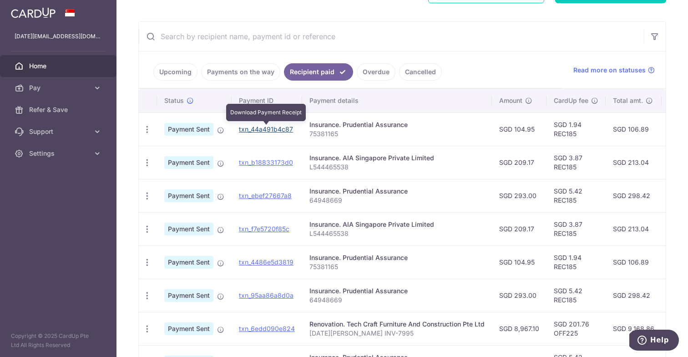
click at [268, 132] on link "txn_44a491b4c87" at bounding box center [266, 129] width 54 height 8
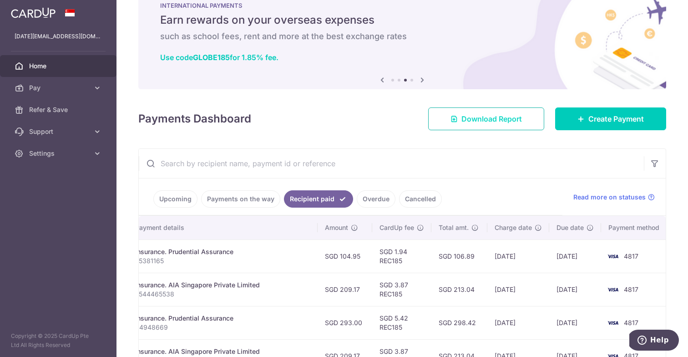
scroll to position [0, 0]
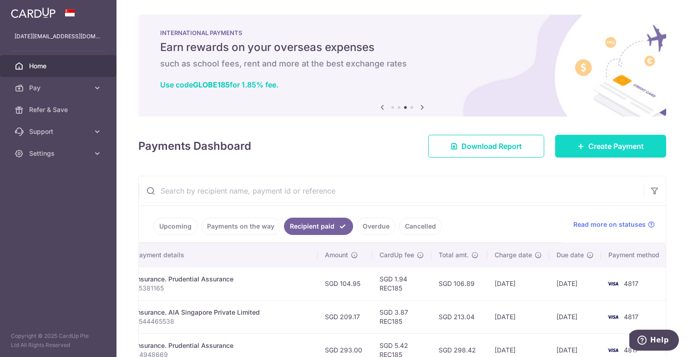
click at [590, 145] on span "Create Payment" at bounding box center [617, 146] width 56 height 11
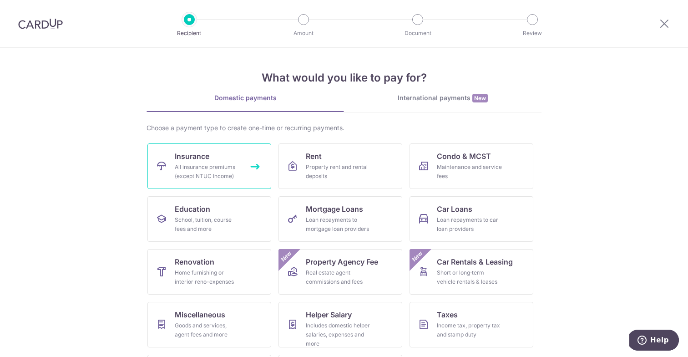
click at [241, 156] on link "Insurance All insurance premiums (except NTUC Income)" at bounding box center [209, 166] width 124 height 46
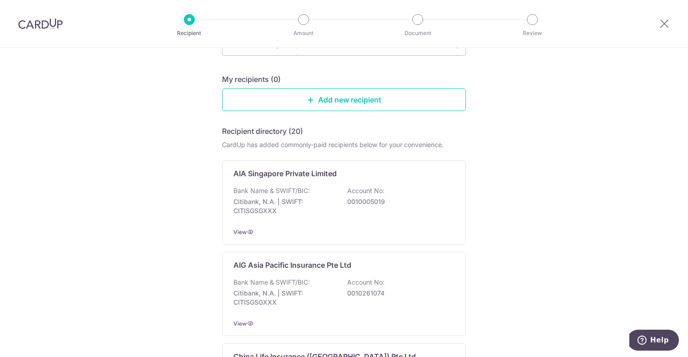
scroll to position [79, 0]
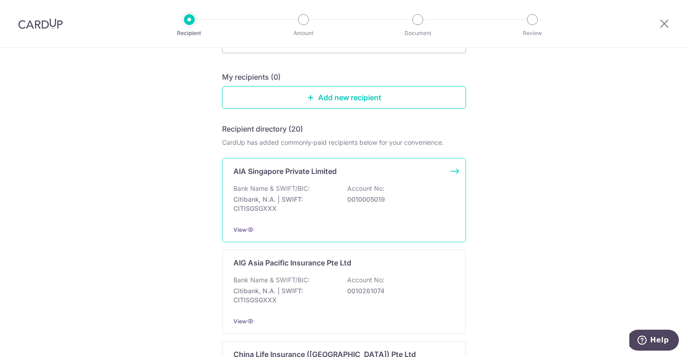
click at [455, 175] on div "AIA Singapore Private Limited Bank Name & SWIFT/BIC: Citibank, N.A. | SWIFT: CI…" at bounding box center [344, 200] width 244 height 84
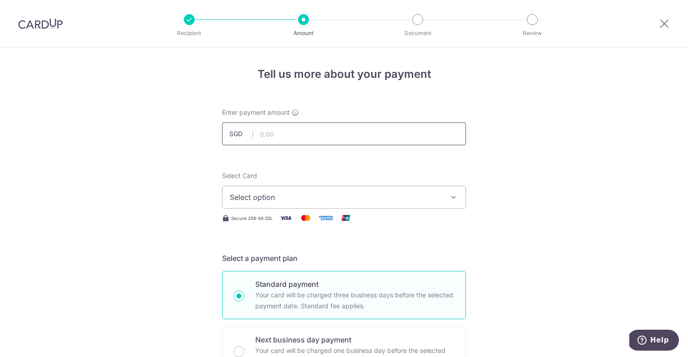
click at [292, 137] on input "text" at bounding box center [344, 133] width 244 height 23
type input "209.17"
click at [295, 191] on button "Select option" at bounding box center [344, 197] width 244 height 23
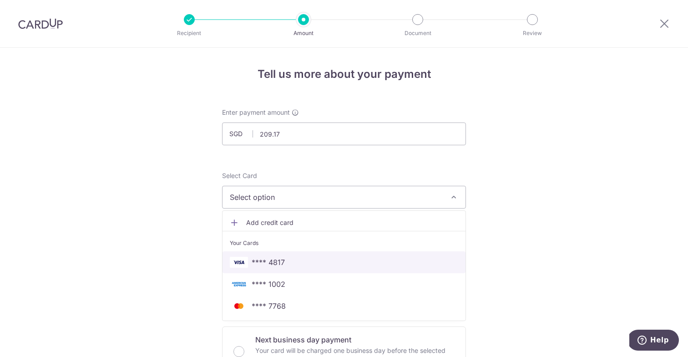
click at [268, 264] on span "**** 4817" at bounding box center [268, 262] width 33 height 11
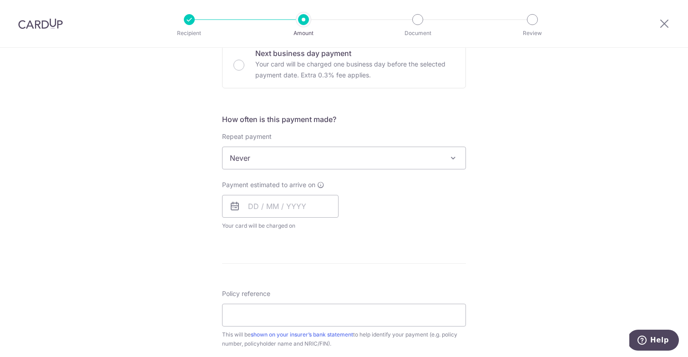
scroll to position [296, 0]
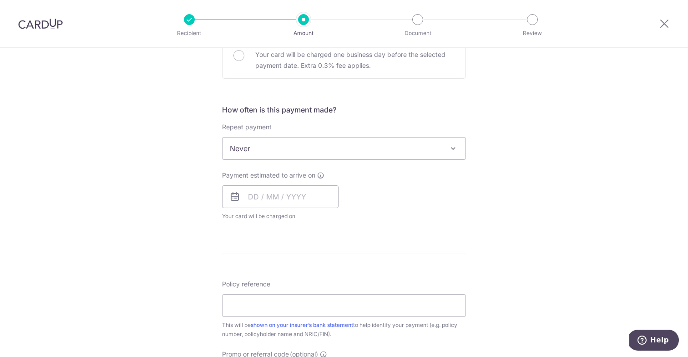
click at [290, 146] on span "Never" at bounding box center [344, 148] width 243 height 22
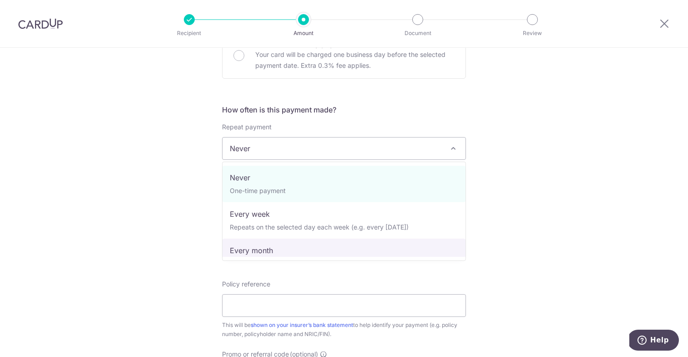
select select "3"
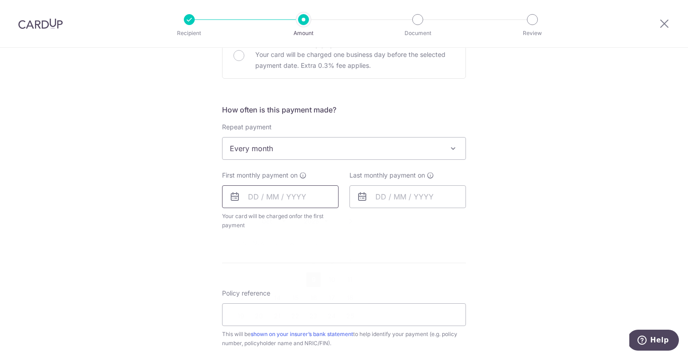
click at [269, 196] on input "text" at bounding box center [280, 196] width 117 height 23
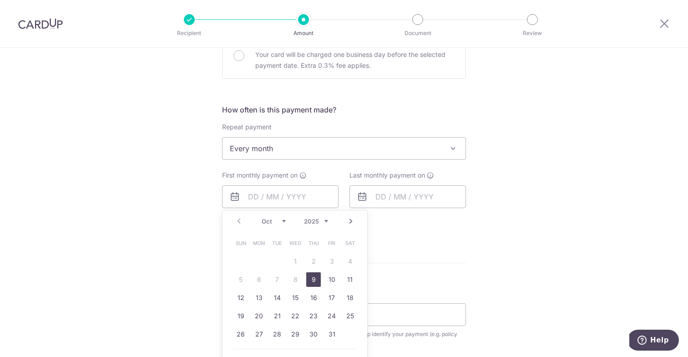
click at [311, 280] on link "9" at bounding box center [313, 279] width 15 height 15
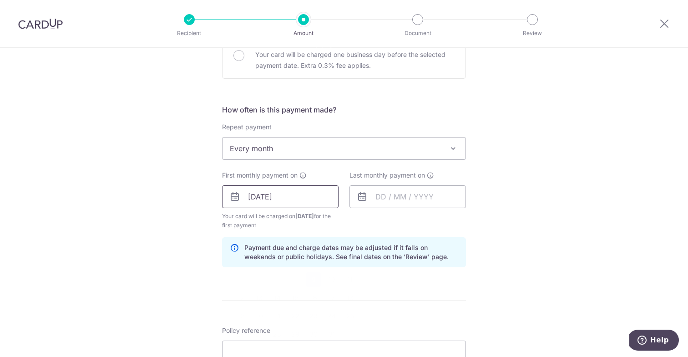
click at [299, 195] on input "09/10/2025" at bounding box center [280, 196] width 117 height 23
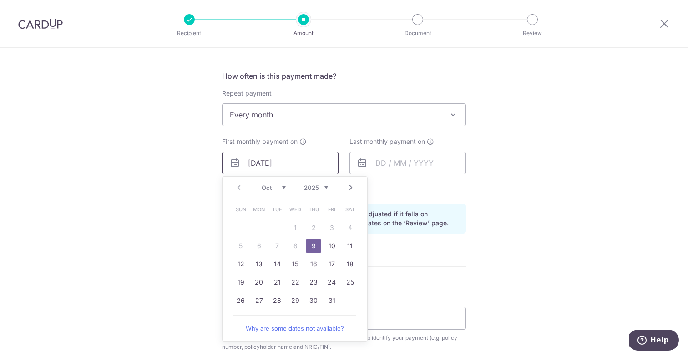
scroll to position [330, 0]
click at [245, 278] on link "19" at bounding box center [241, 281] width 15 height 15
type input "[DATE]"
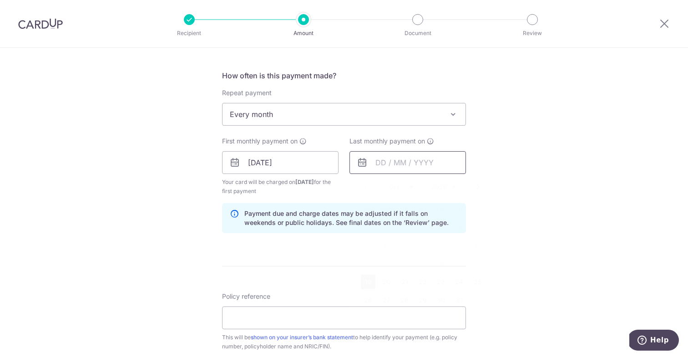
click at [397, 161] on input "text" at bounding box center [408, 162] width 117 height 23
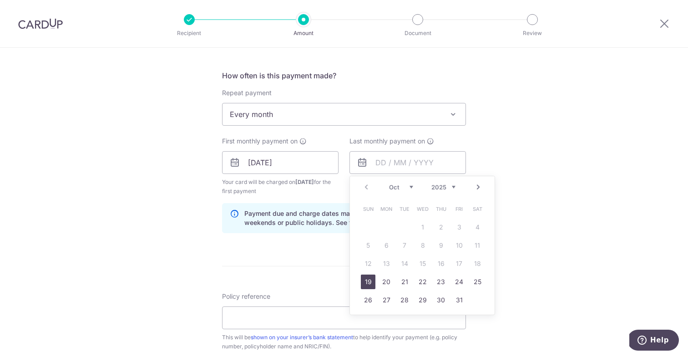
click at [482, 187] on link "Next" at bounding box center [478, 187] width 11 height 11
click at [386, 280] on link "19" at bounding box center [386, 281] width 15 height 15
type input "[DATE]"
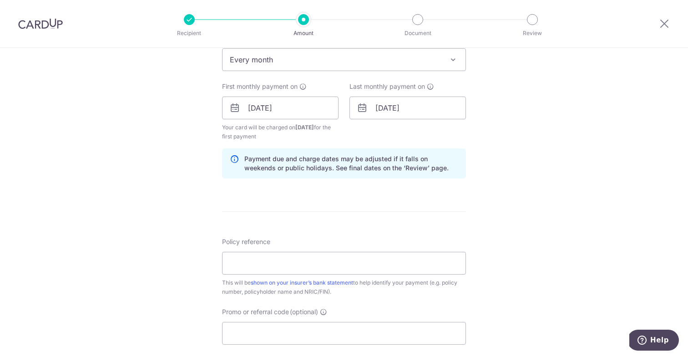
scroll to position [386, 0]
click at [278, 270] on input "Policy reference" at bounding box center [344, 262] width 244 height 23
paste input "L544465538"
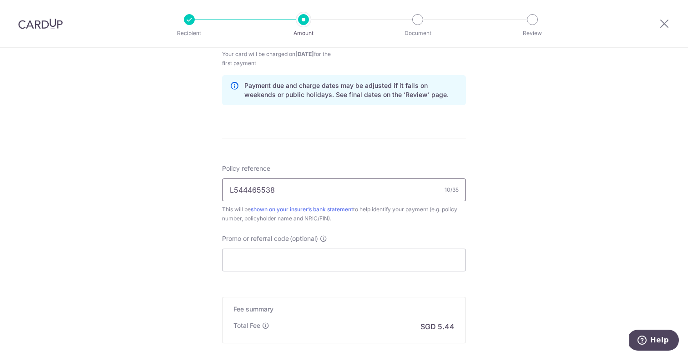
scroll to position [457, 0]
type input "L544465538"
click at [256, 264] on input "Promo or referral code (optional)" at bounding box center [344, 260] width 244 height 23
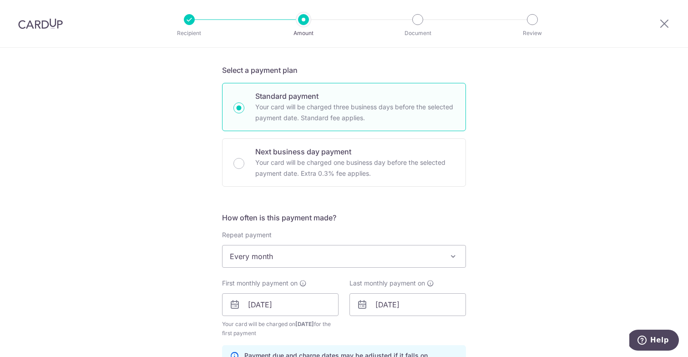
scroll to position [602, 0]
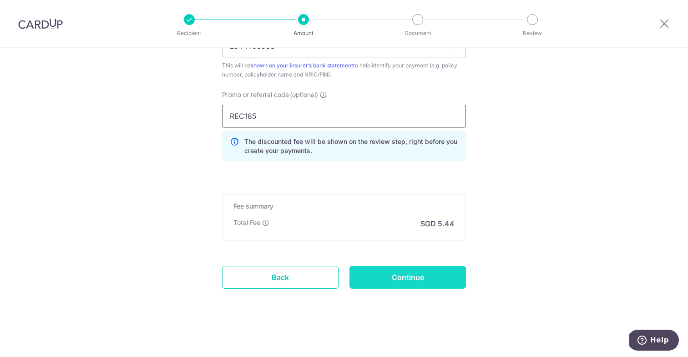
type input "REC185"
click at [397, 277] on input "Continue" at bounding box center [408, 277] width 117 height 23
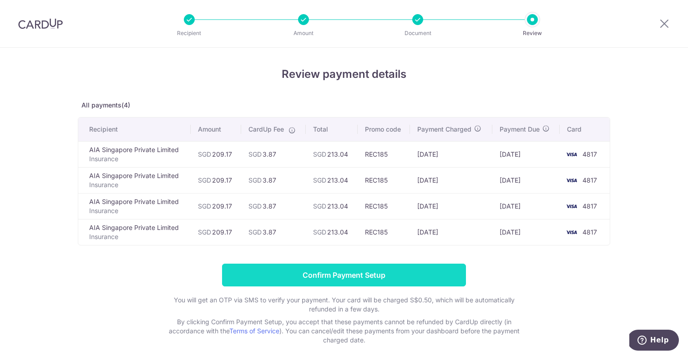
click at [325, 280] on input "Confirm Payment Setup" at bounding box center [344, 275] width 244 height 23
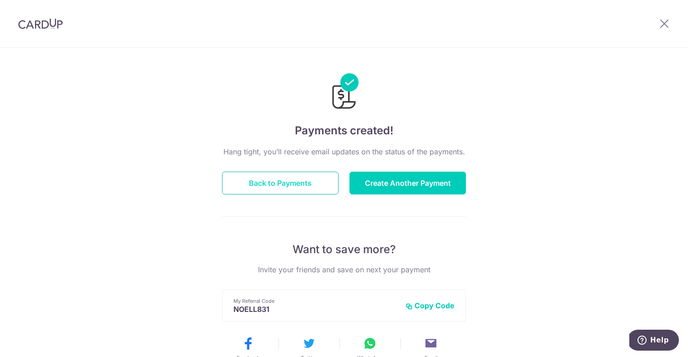
click at [308, 181] on button "Back to Payments" at bounding box center [280, 183] width 117 height 23
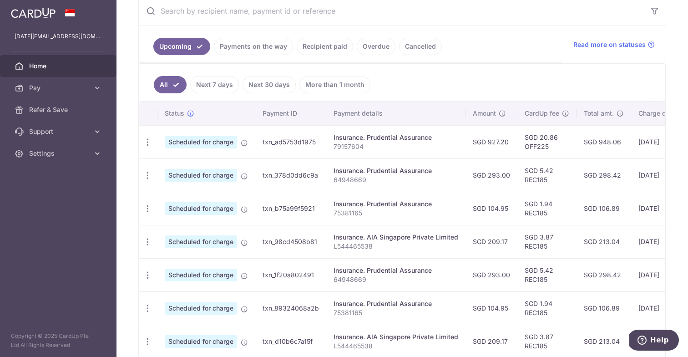
scroll to position [163, 0]
